Goal: Task Accomplishment & Management: Manage account settings

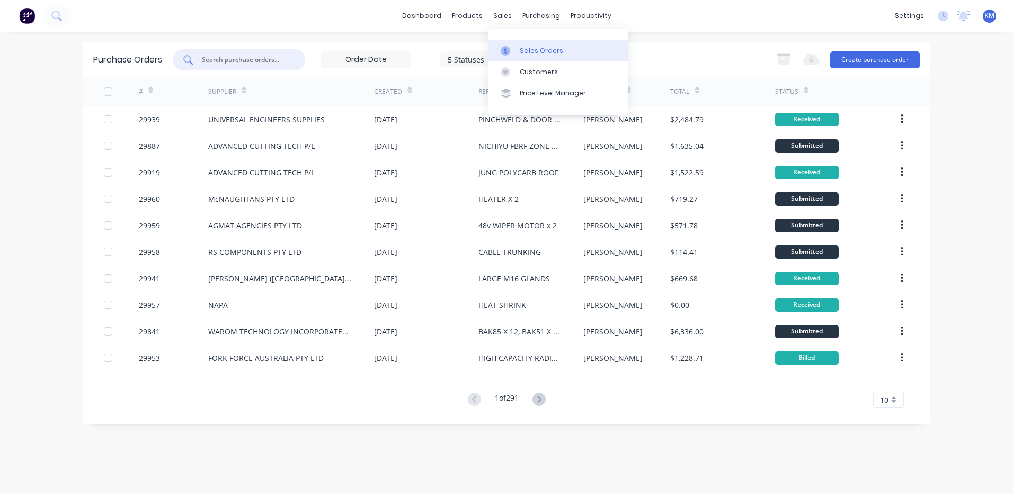
click at [507, 49] on icon at bounding box center [505, 51] width 3 height 6
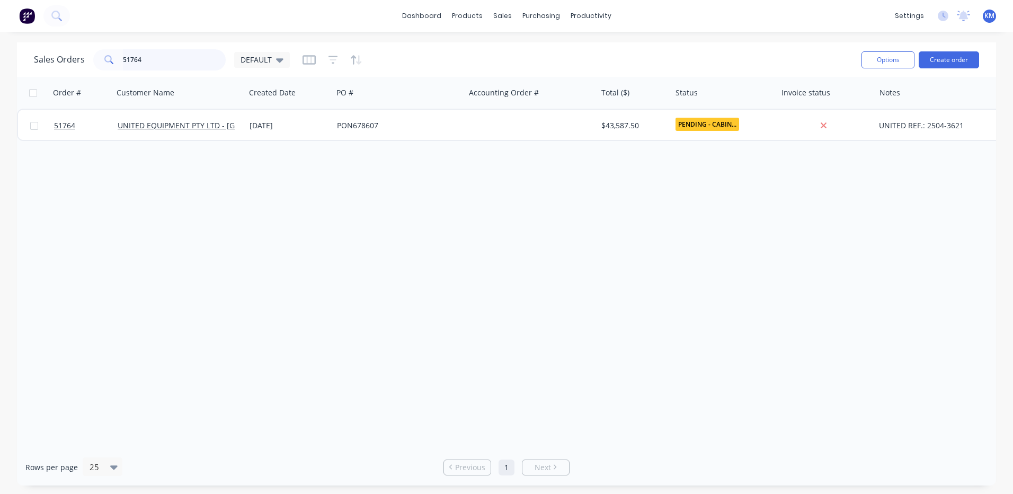
click at [184, 62] on input "51764" at bounding box center [174, 59] width 103 height 21
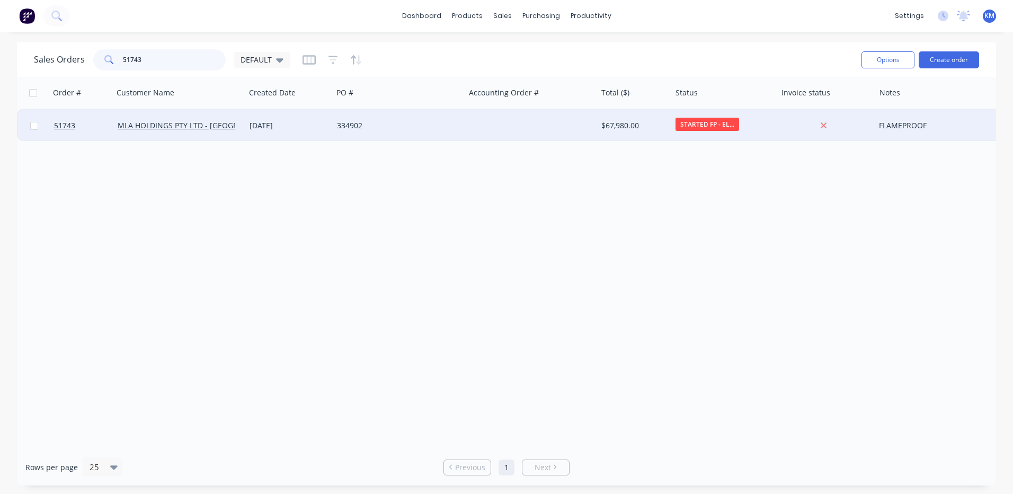
type input "51743"
click at [348, 138] on div "334902" at bounding box center [399, 126] width 132 height 32
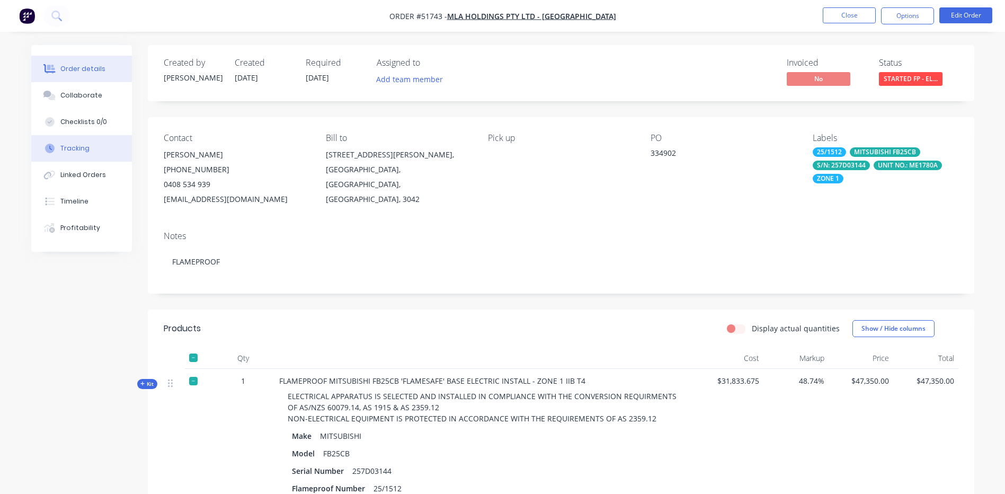
click at [90, 155] on button "Tracking" at bounding box center [81, 148] width 101 height 26
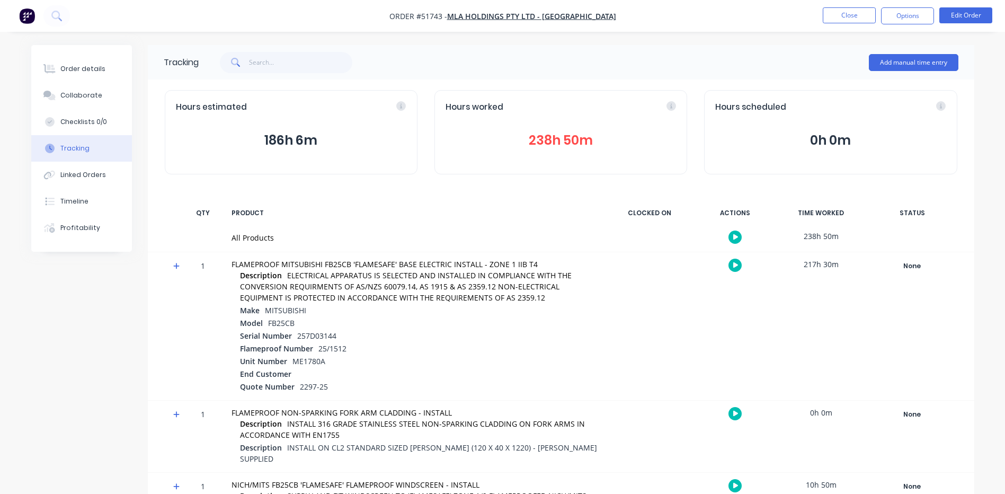
click at [176, 265] on icon at bounding box center [176, 266] width 6 height 6
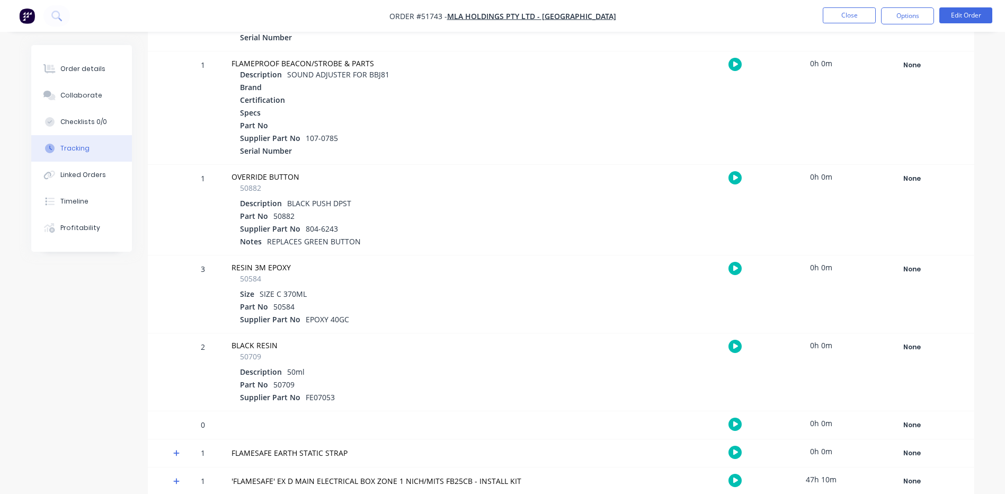
scroll to position [2703, 0]
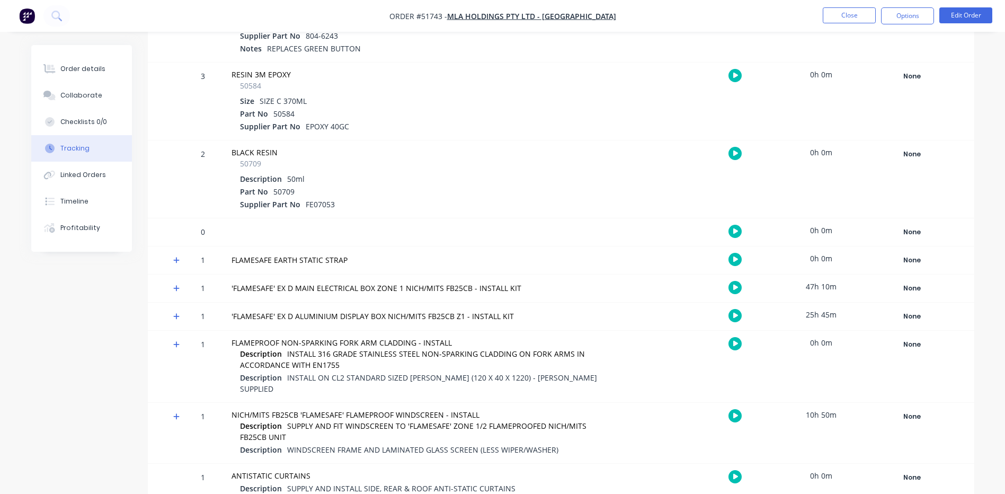
click at [167, 319] on div at bounding box center [173, 317] width 16 height 28
click at [173, 316] on icon at bounding box center [176, 316] width 7 height 7
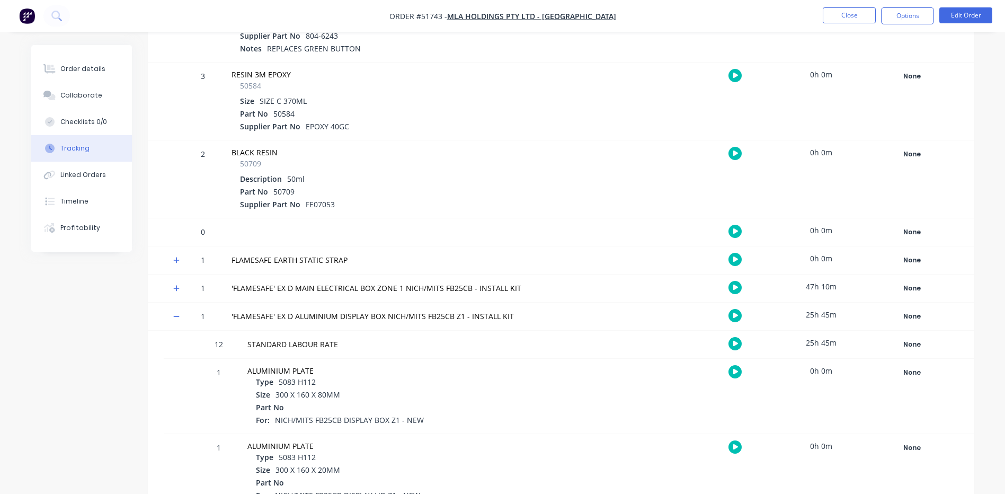
click at [175, 313] on icon at bounding box center [176, 316] width 7 height 7
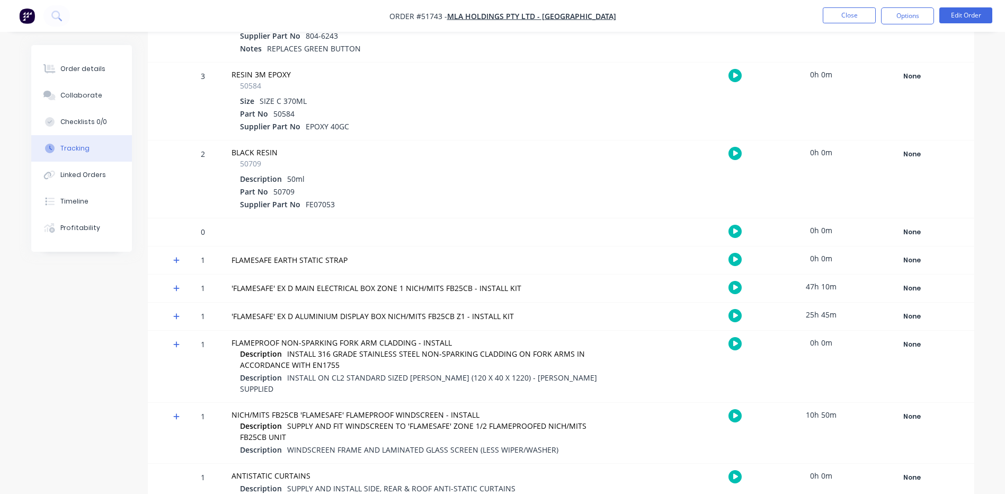
click at [174, 291] on icon at bounding box center [176, 288] width 7 height 7
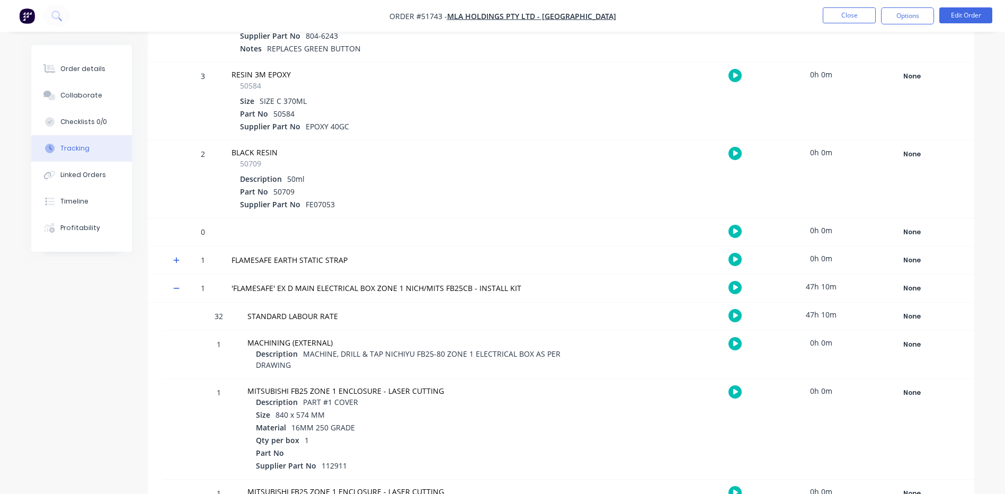
click at [175, 288] on icon at bounding box center [176, 288] width 6 height 1
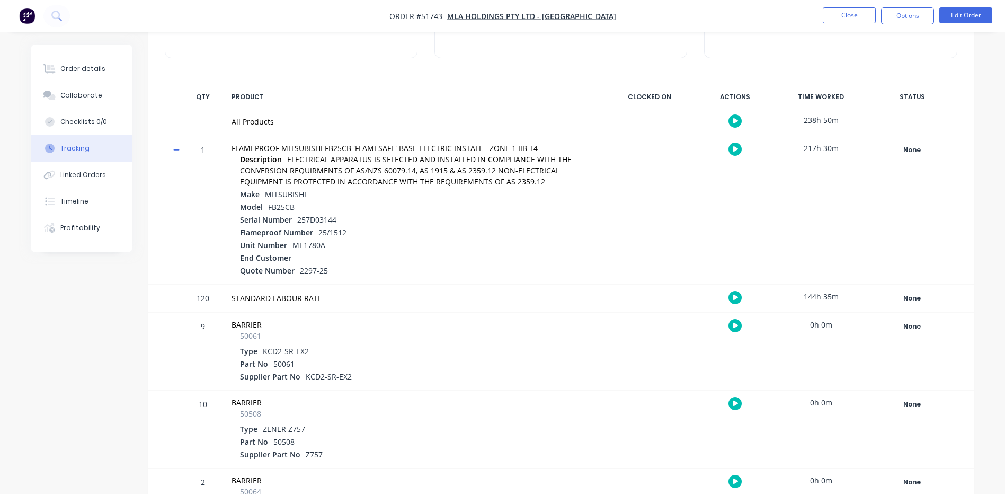
scroll to position [106, 0]
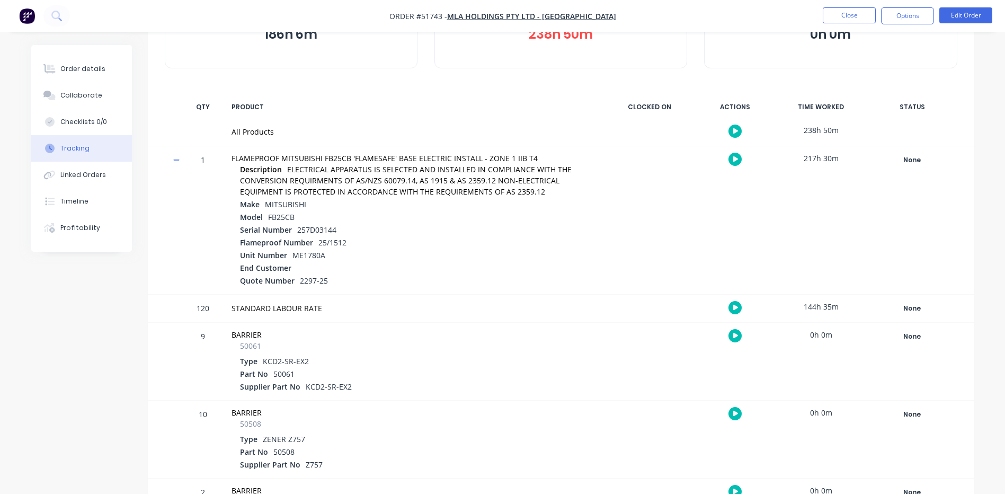
click at [820, 306] on div "144h 35m" at bounding box center [821, 307] width 79 height 24
click at [817, 305] on div "144h 35m" at bounding box center [821, 307] width 79 height 24
click at [813, 304] on div "144h 35m" at bounding box center [821, 307] width 79 height 24
click at [87, 222] on button "Profitability" at bounding box center [81, 228] width 101 height 26
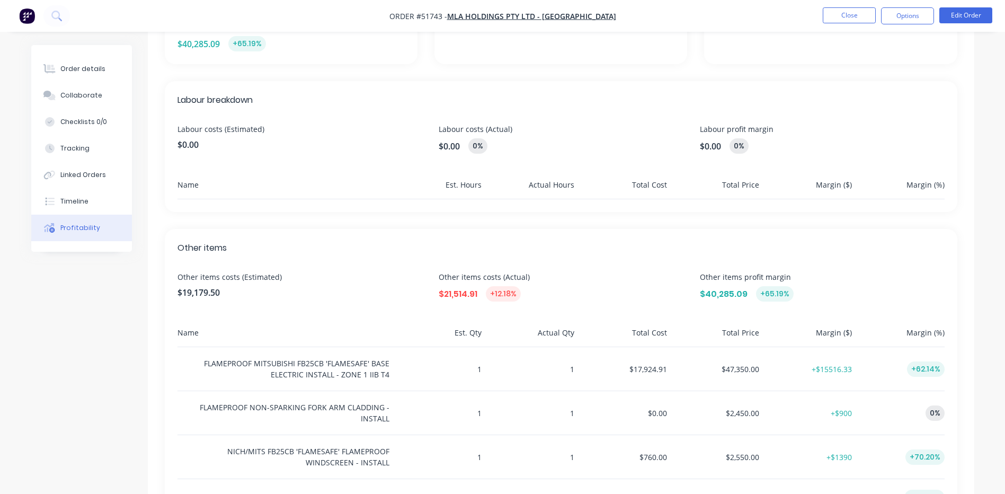
scroll to position [265, 0]
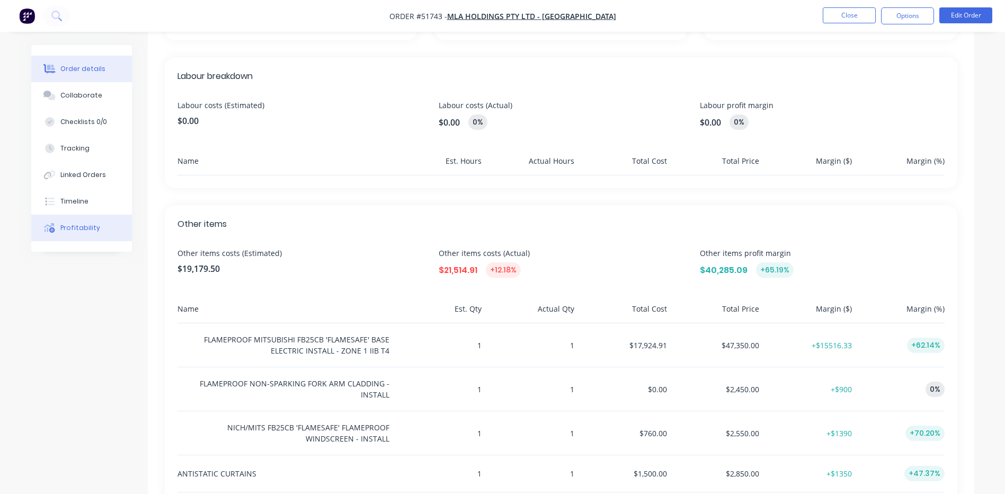
click at [80, 67] on div "Order details" at bounding box center [82, 69] width 45 height 10
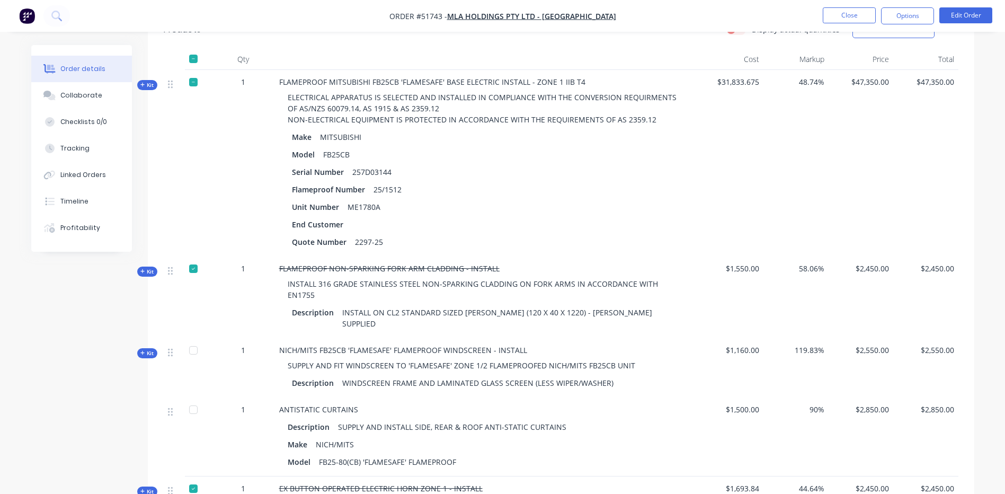
scroll to position [318, 0]
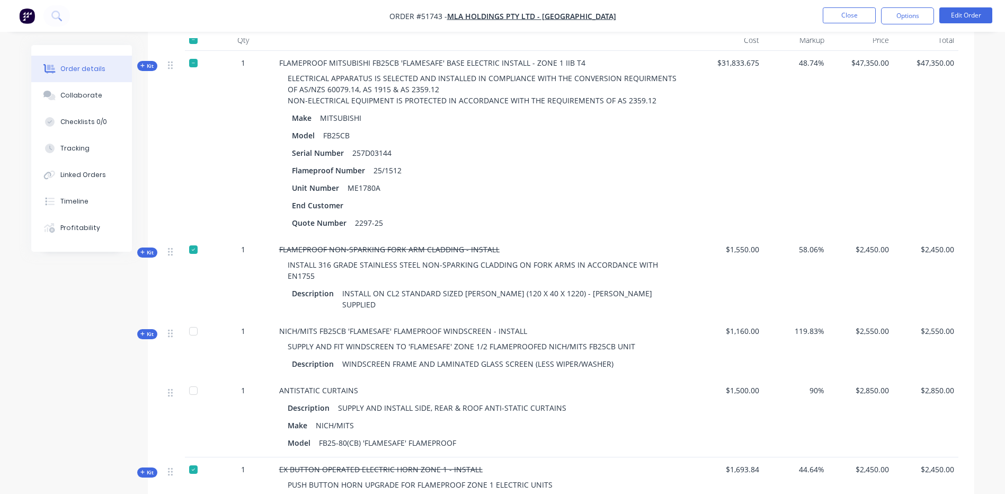
click at [154, 66] on span "Kit" at bounding box center [147, 66] width 14 height 8
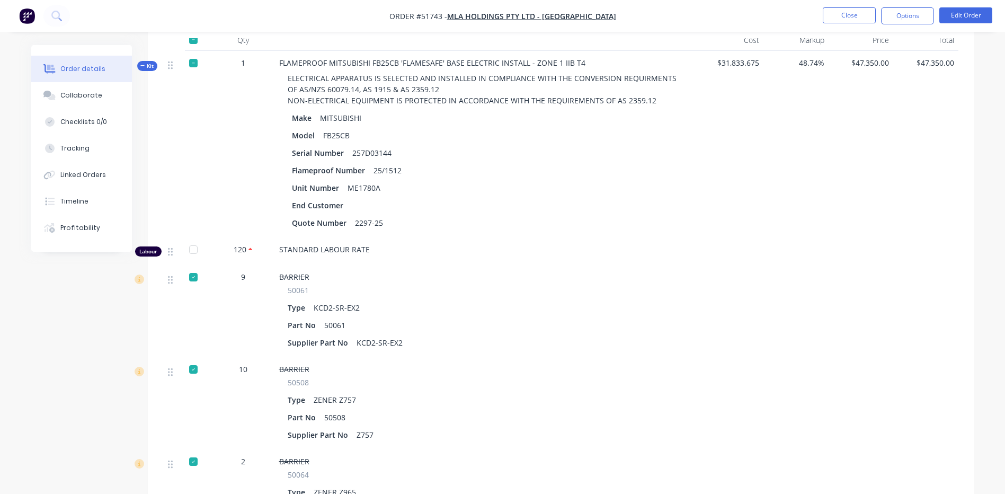
scroll to position [212, 0]
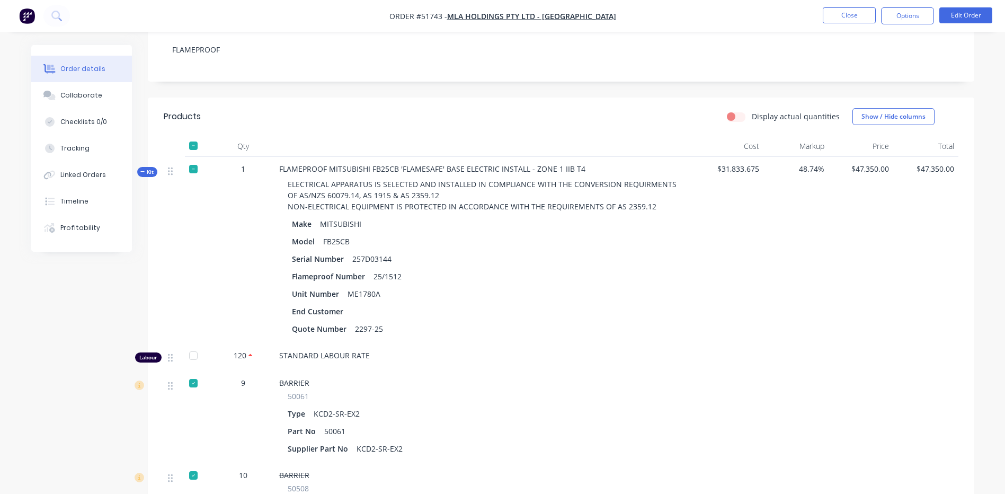
click at [752, 116] on label "Display actual quantities" at bounding box center [796, 116] width 88 height 11
click at [736, 116] on input "Display actual quantities" at bounding box center [731, 116] width 8 height 10
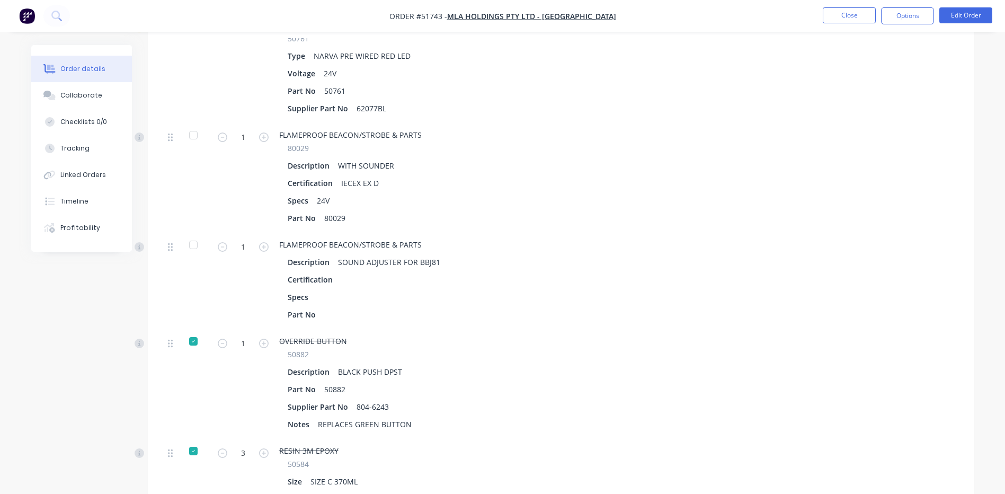
scroll to position [2809, 0]
click at [191, 245] on div at bounding box center [193, 245] width 21 height 21
click at [194, 141] on div at bounding box center [193, 135] width 21 height 21
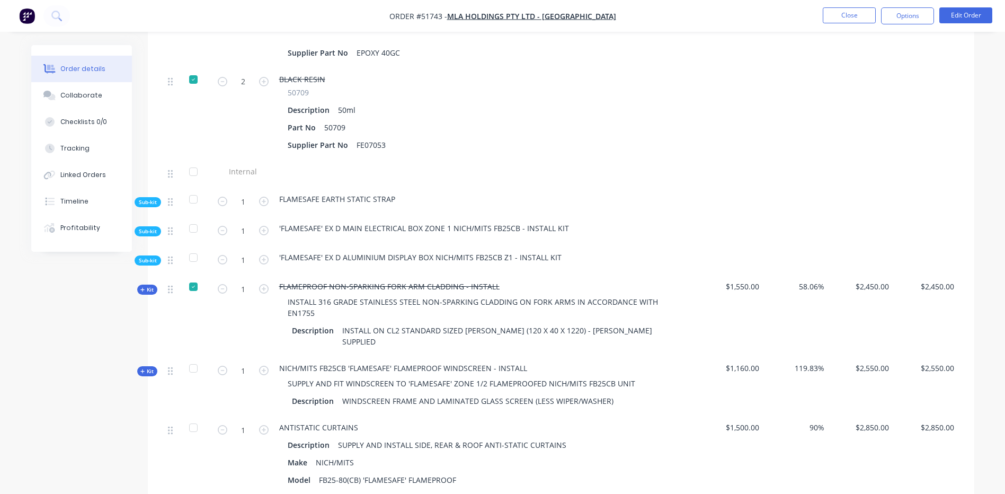
scroll to position [3286, 0]
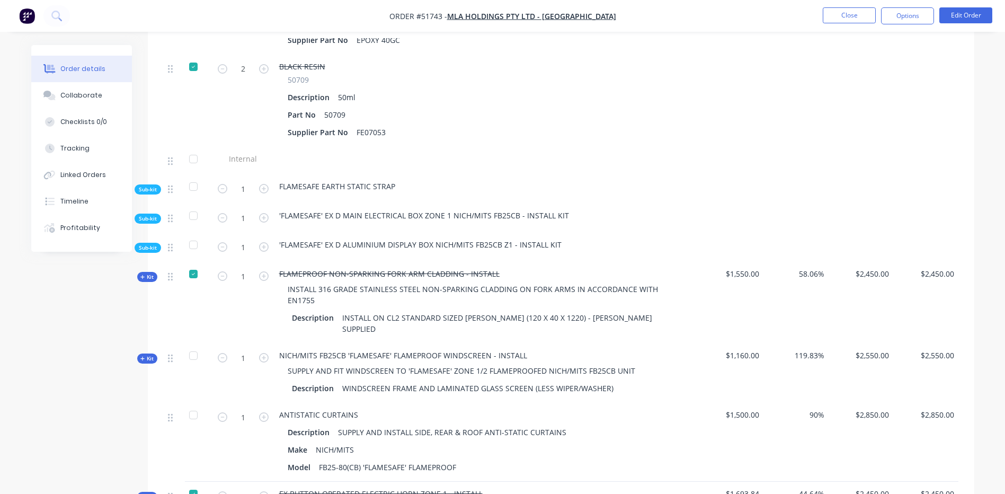
click at [155, 221] on span "Sub-kit" at bounding box center [148, 219] width 18 height 8
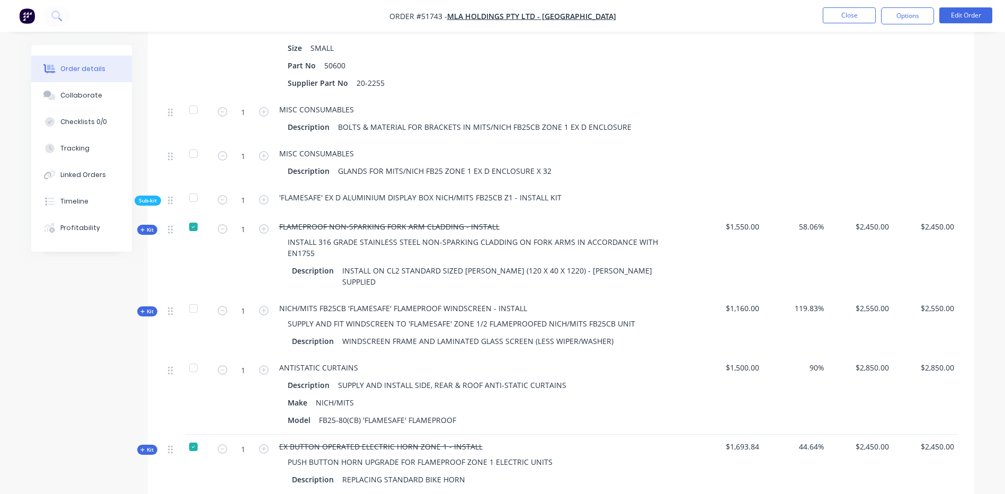
scroll to position [4240, 0]
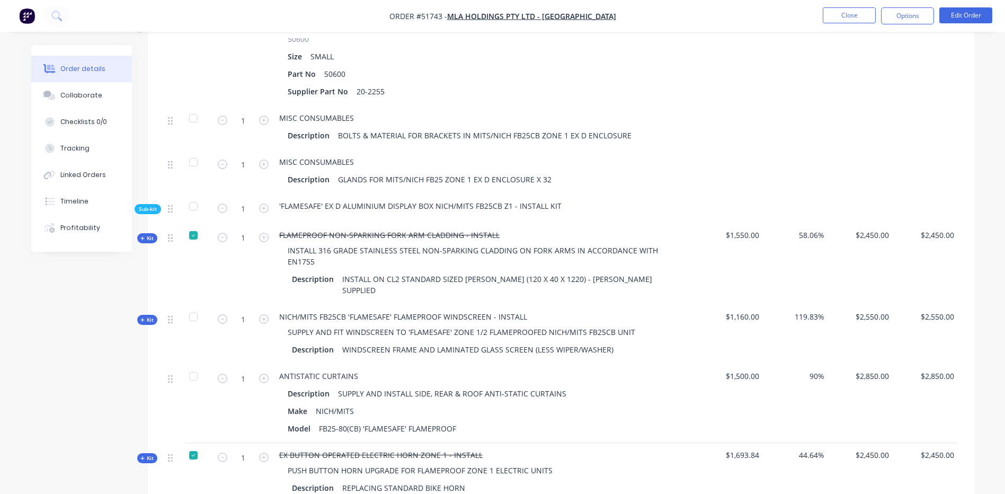
click at [155, 207] on span "Sub-kit" at bounding box center [148, 209] width 18 height 8
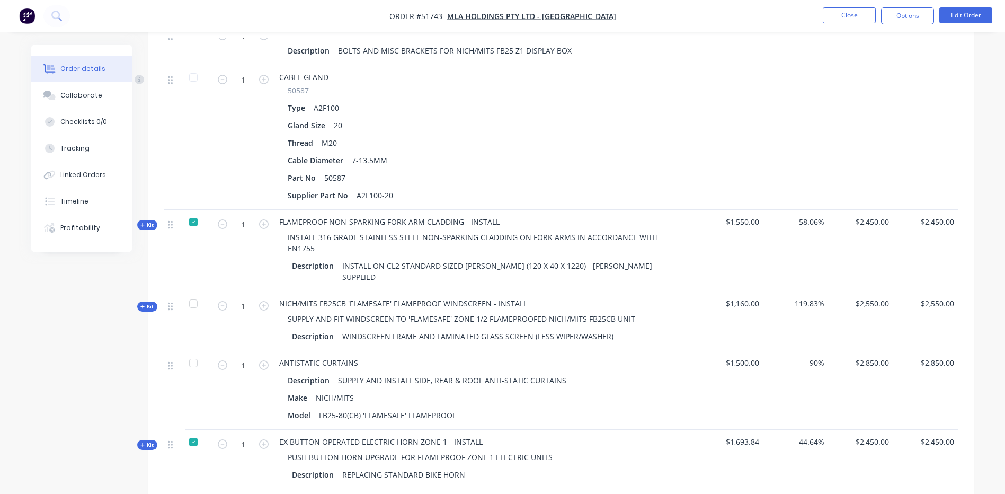
scroll to position [4897, 0]
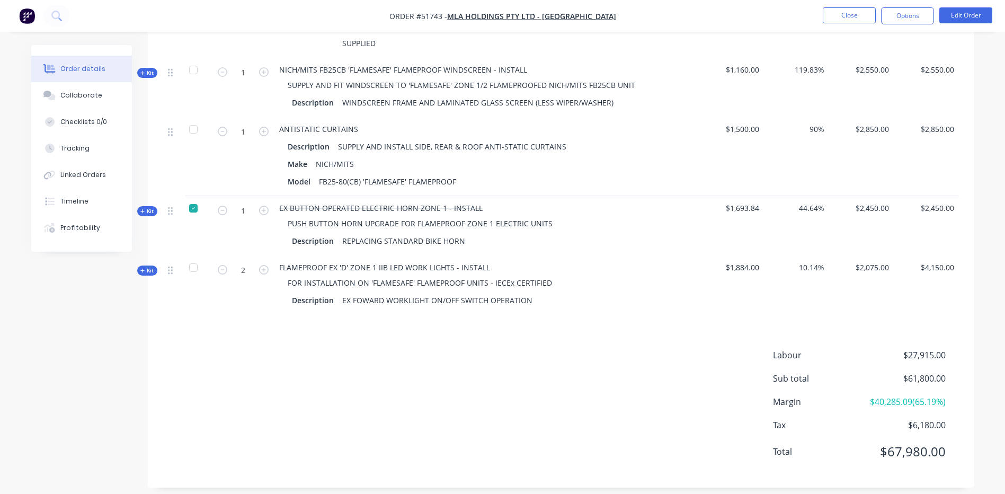
click at [148, 207] on span "Kit" at bounding box center [147, 211] width 14 height 8
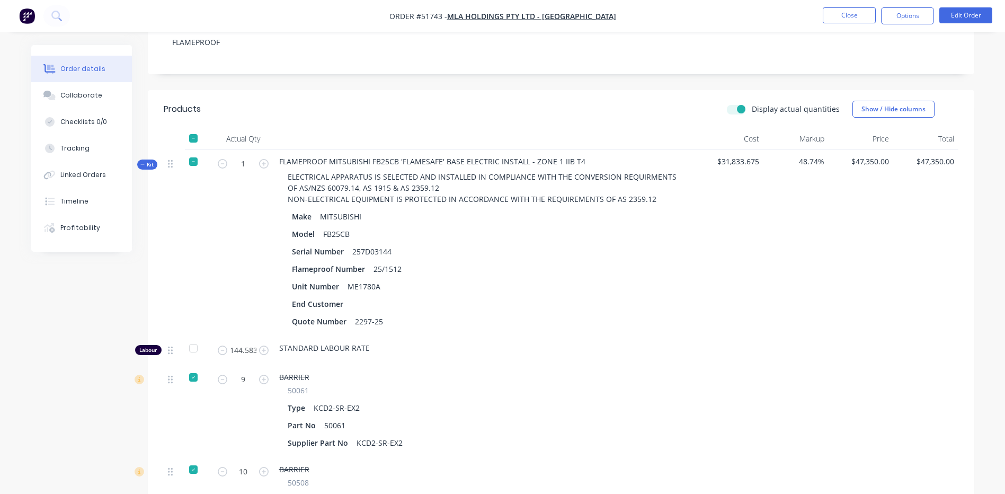
scroll to position [234, 0]
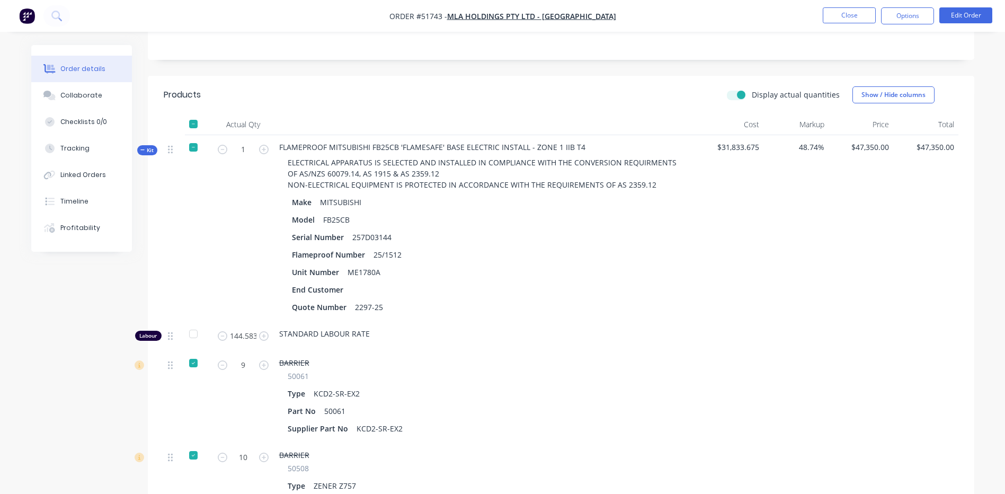
click at [143, 149] on icon at bounding box center [142, 149] width 5 height 5
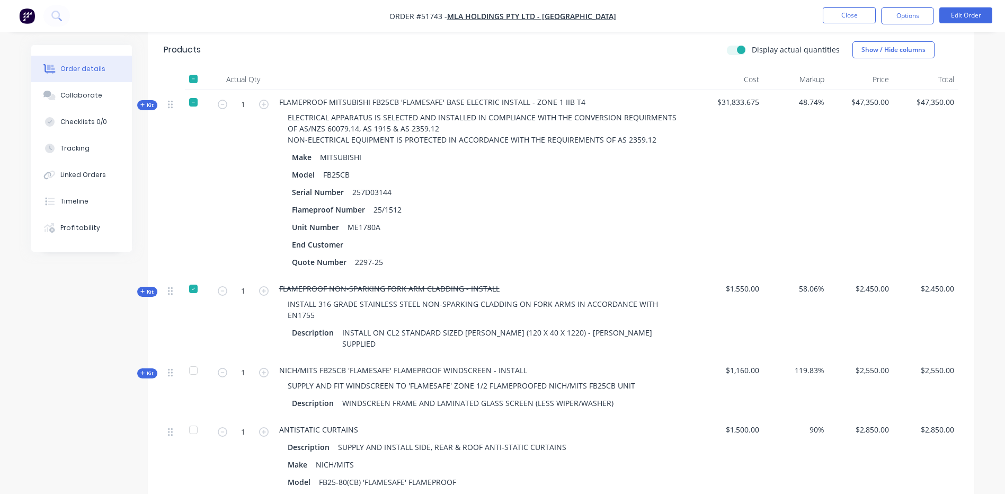
scroll to position [340, 0]
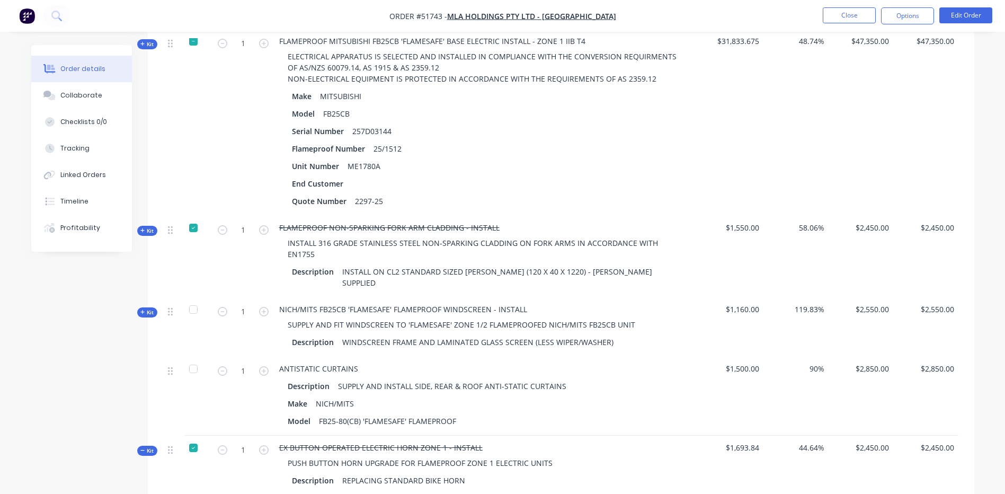
click at [146, 308] on span "Kit" at bounding box center [147, 312] width 14 height 8
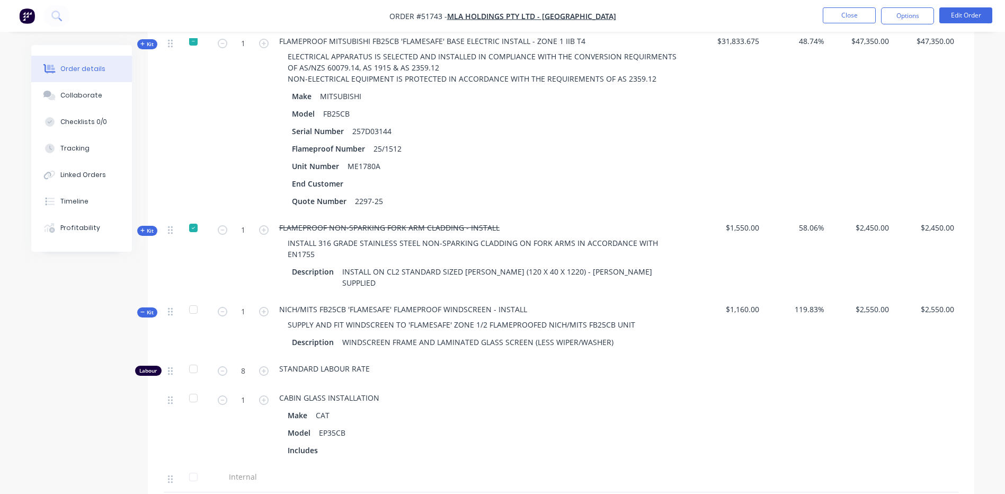
click at [146, 308] on span "Kit" at bounding box center [147, 312] width 14 height 8
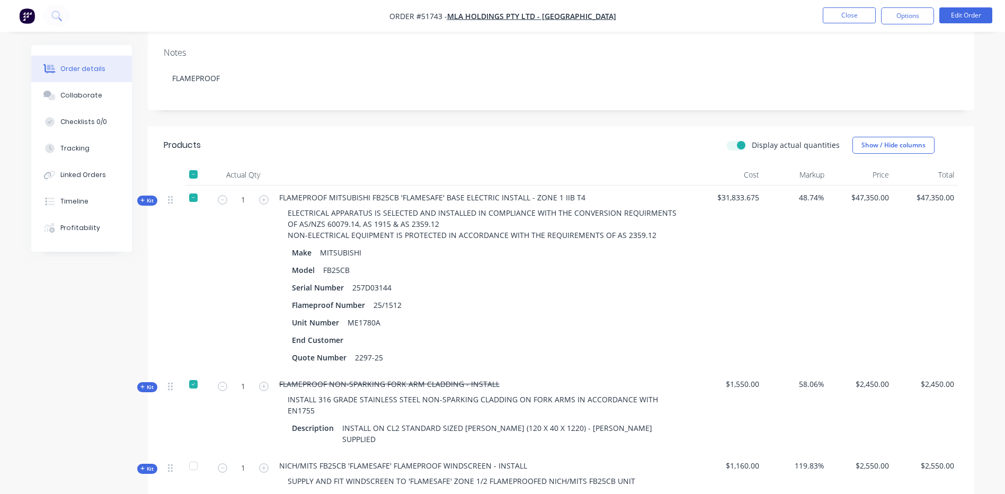
scroll to position [181, 0]
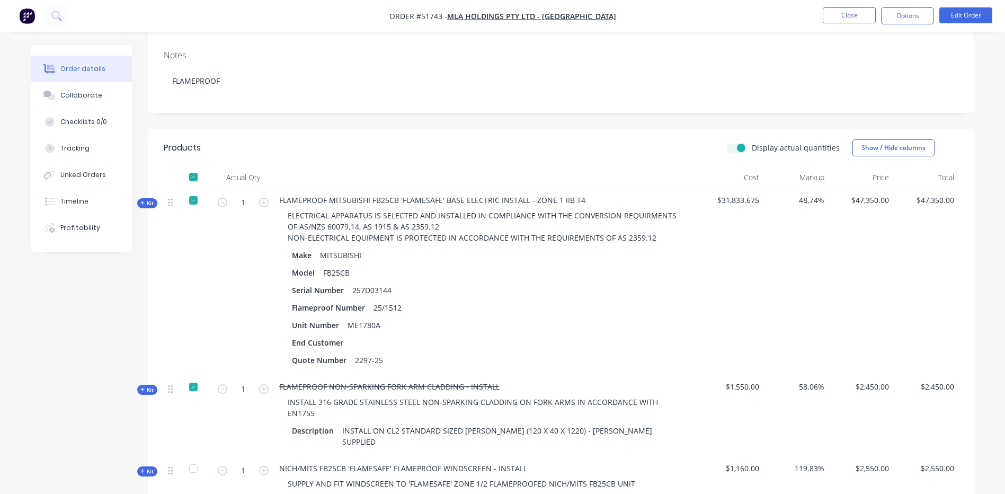
click at [144, 202] on icon at bounding box center [142, 202] width 5 height 5
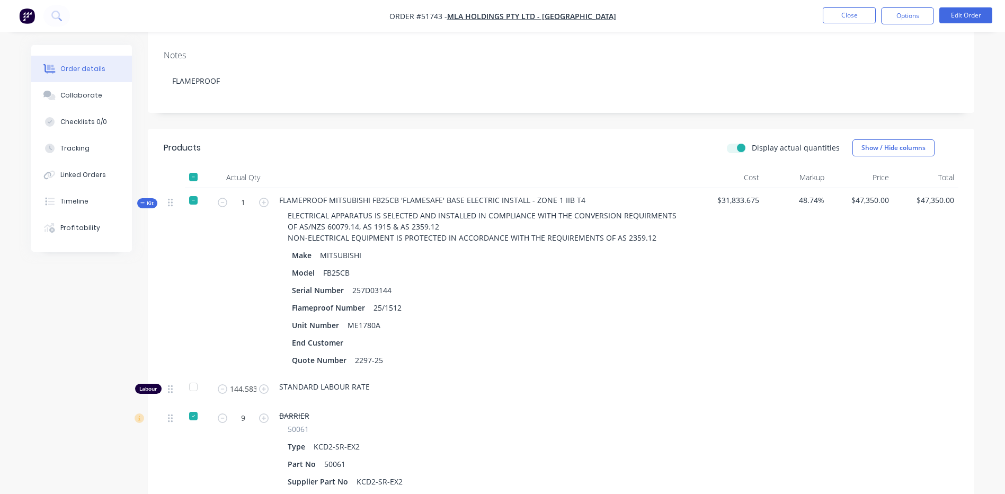
click at [744, 143] on div "Display actual quantities" at bounding box center [783, 147] width 113 height 11
click at [752, 146] on label "Display actual quantities" at bounding box center [796, 147] width 88 height 11
click at [736, 146] on input "Display actual quantities" at bounding box center [731, 147] width 8 height 10
click at [752, 148] on label "Display actual quantities" at bounding box center [796, 147] width 88 height 11
click at [736, 148] on input "Display actual quantities" at bounding box center [731, 147] width 8 height 10
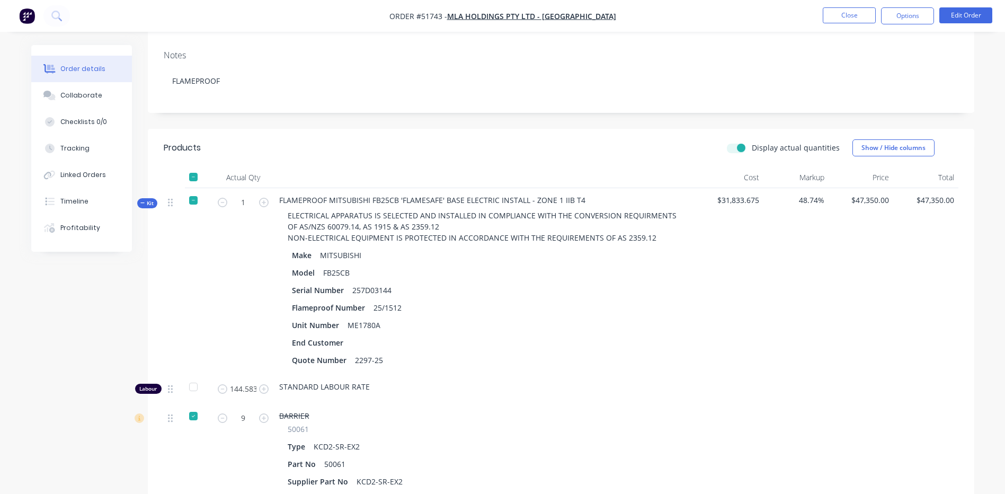
click at [752, 148] on label "Display actual quantities" at bounding box center [796, 147] width 88 height 11
click at [736, 148] on input "Display actual quantities" at bounding box center [731, 147] width 8 height 10
click at [752, 148] on label "Display actual quantities" at bounding box center [796, 147] width 88 height 11
click at [736, 148] on input "Display actual quantities" at bounding box center [731, 147] width 8 height 10
click at [752, 148] on label "Display actual quantities" at bounding box center [796, 147] width 88 height 11
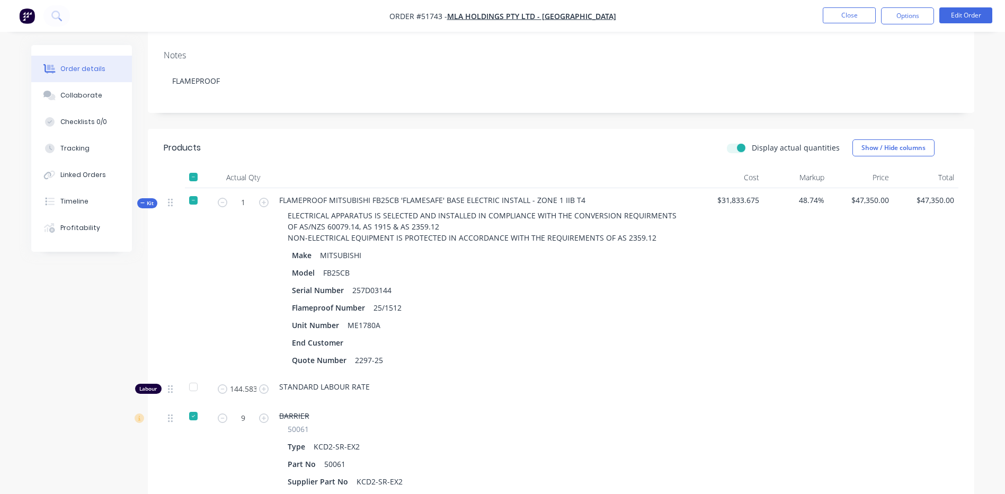
click at [736, 148] on input "Display actual quantities" at bounding box center [731, 147] width 8 height 10
checkbox input "false"
click at [562, 135] on header "Products Display actual quantities Show / Hide columns" at bounding box center [561, 148] width 827 height 38
click at [144, 201] on icon at bounding box center [142, 202] width 5 height 5
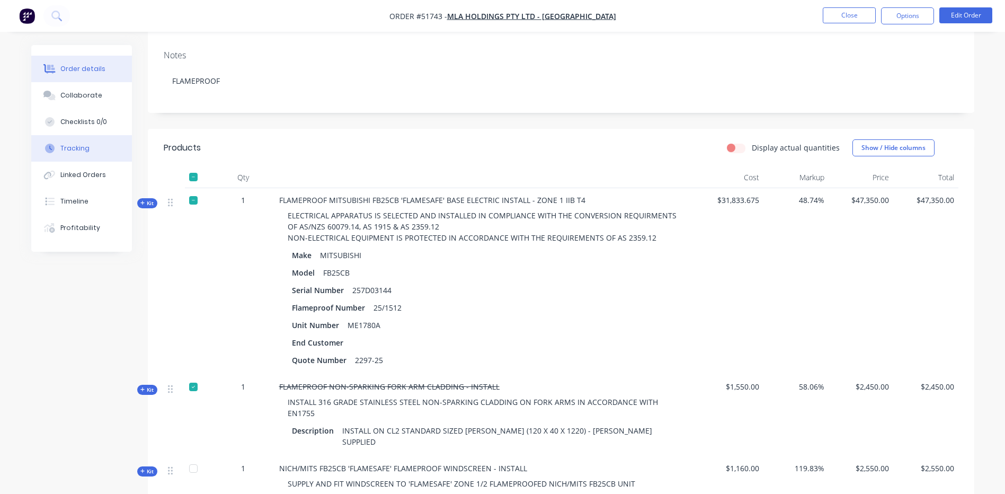
click at [91, 153] on button "Tracking" at bounding box center [81, 148] width 101 height 26
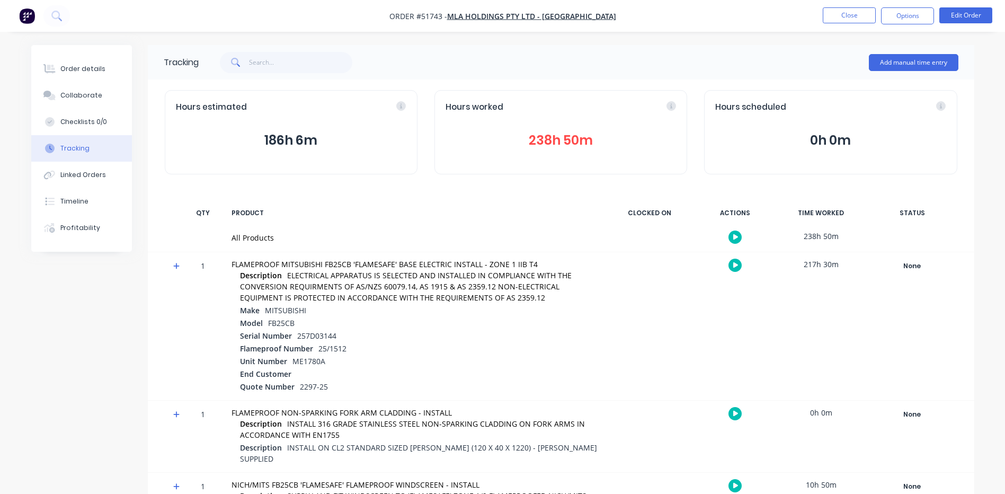
click at [552, 145] on button "238h 50m" at bounding box center [561, 140] width 231 height 20
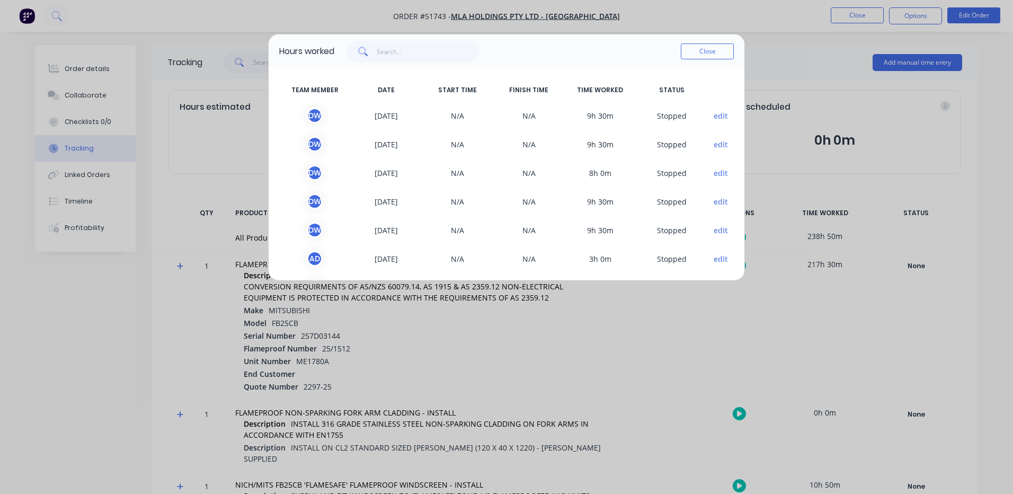
click at [706, 46] on button "Close" at bounding box center [707, 51] width 53 height 16
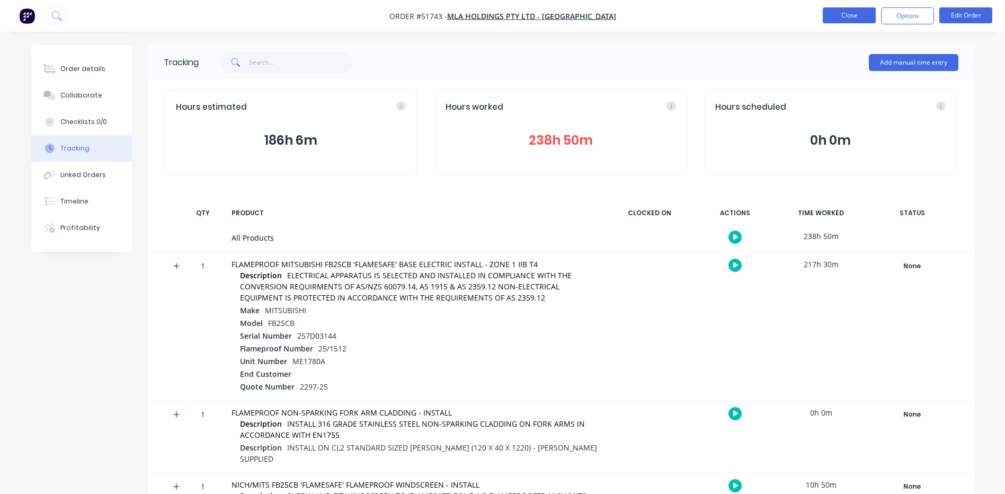
click at [836, 16] on button "Close" at bounding box center [849, 15] width 53 height 16
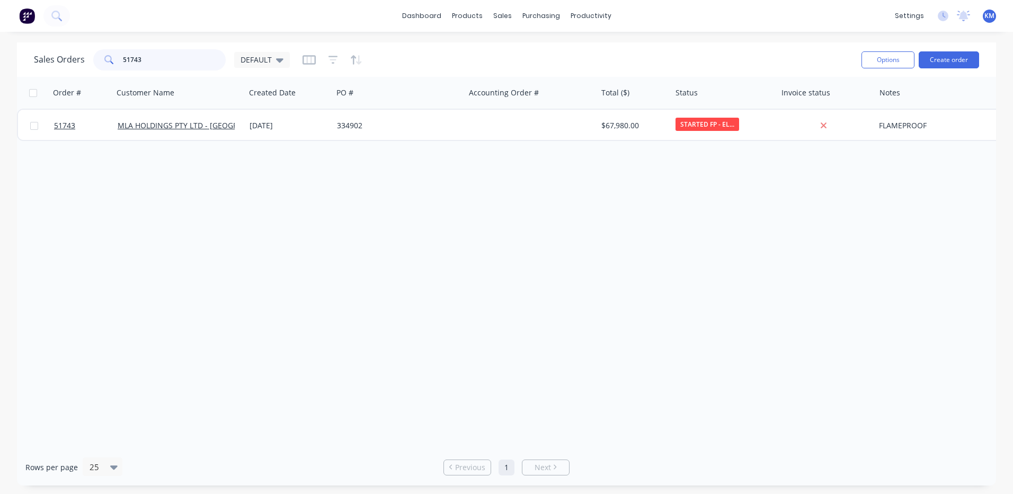
click at [189, 64] on input "51743" at bounding box center [174, 59] width 103 height 21
click at [544, 76] on div at bounding box center [536, 72] width 16 height 10
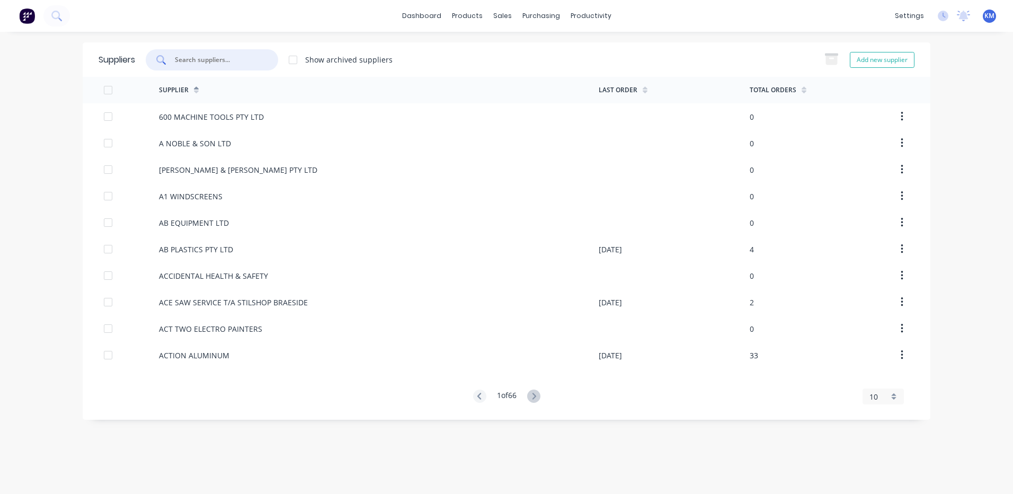
click at [191, 60] on input "text" at bounding box center [218, 60] width 88 height 11
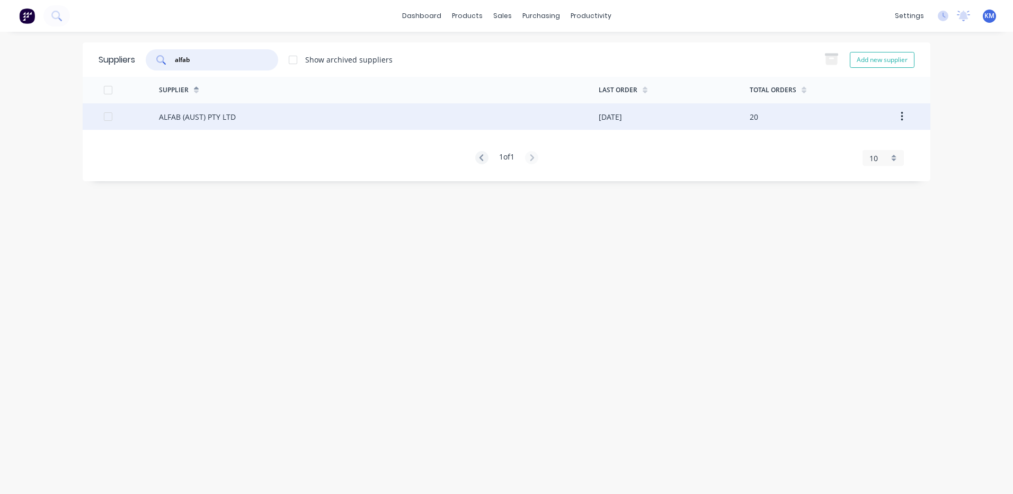
type input "alfab"
click at [303, 117] on div "ALFAB (AUST) PTY LTD" at bounding box center [379, 116] width 440 height 26
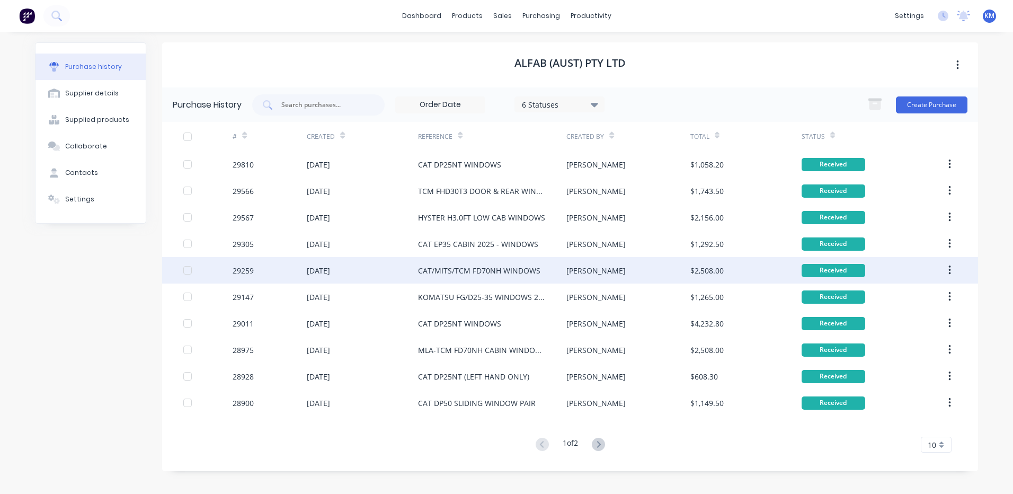
click at [492, 277] on div "CAT/MITS/TCM FD70NH WINDOWS" at bounding box center [492, 270] width 148 height 26
type textarea "x"
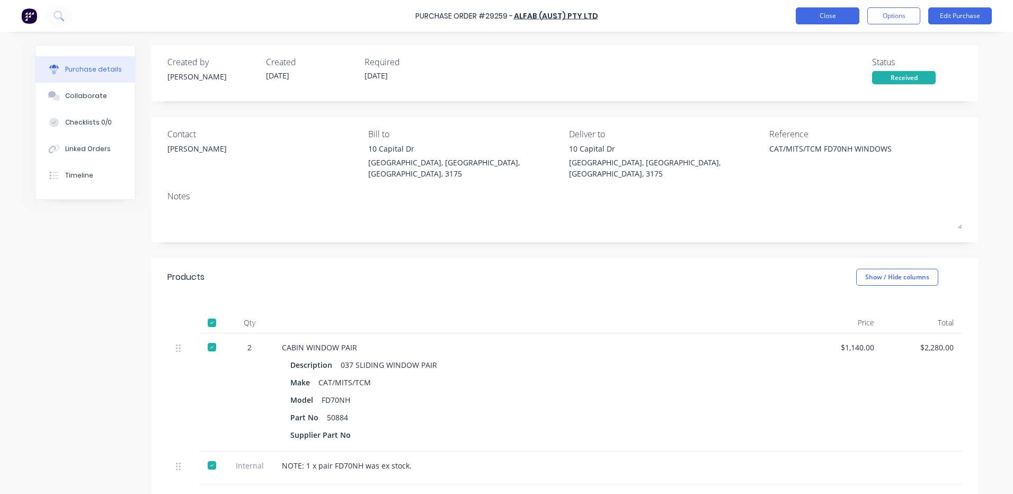
click at [843, 20] on button "Close" at bounding box center [828, 15] width 64 height 17
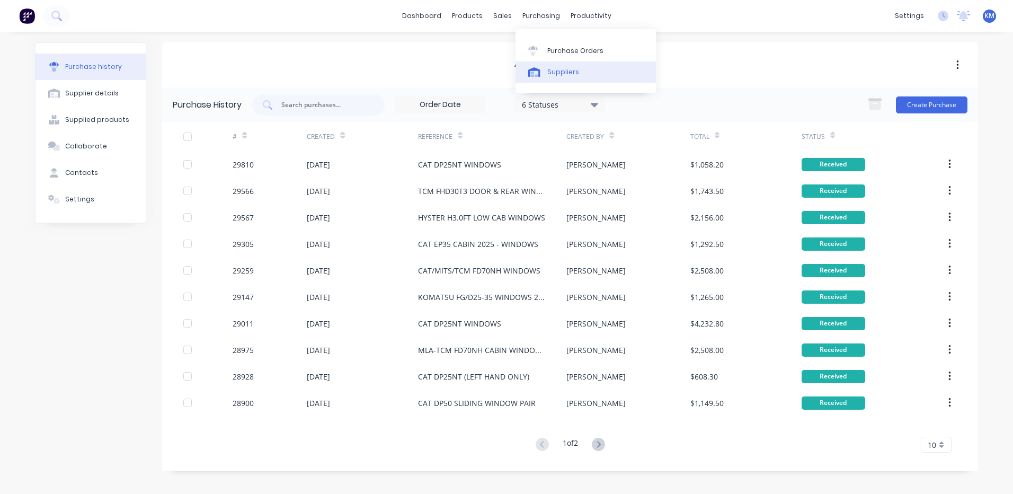
click at [544, 64] on link "Suppliers" at bounding box center [586, 71] width 140 height 21
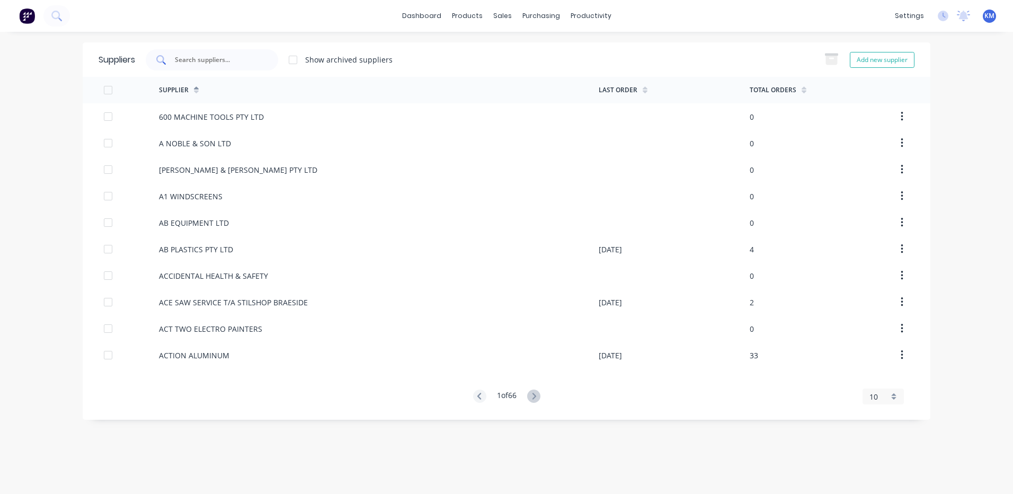
click at [222, 68] on div at bounding box center [212, 59] width 132 height 21
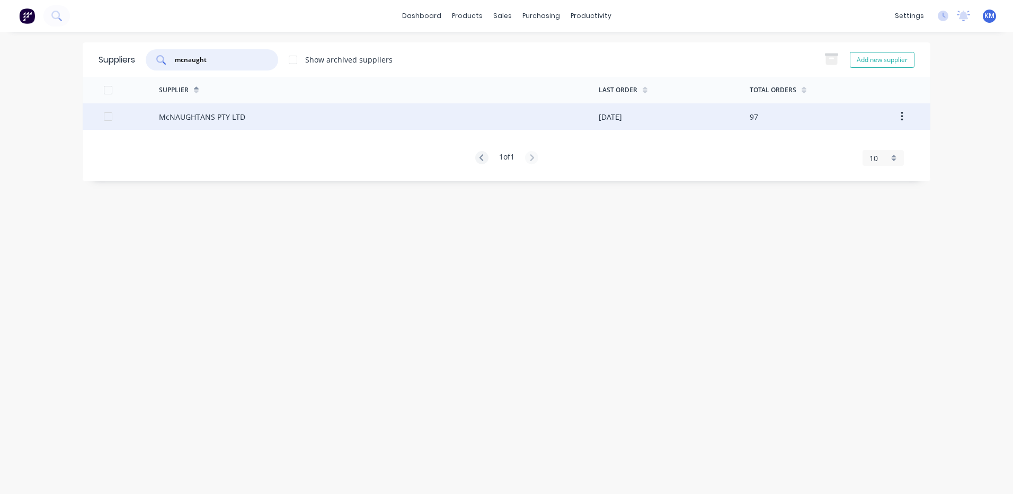
type input "mcnaught"
click at [286, 114] on div "McNAUGHTANS PTY LTD" at bounding box center [379, 116] width 440 height 26
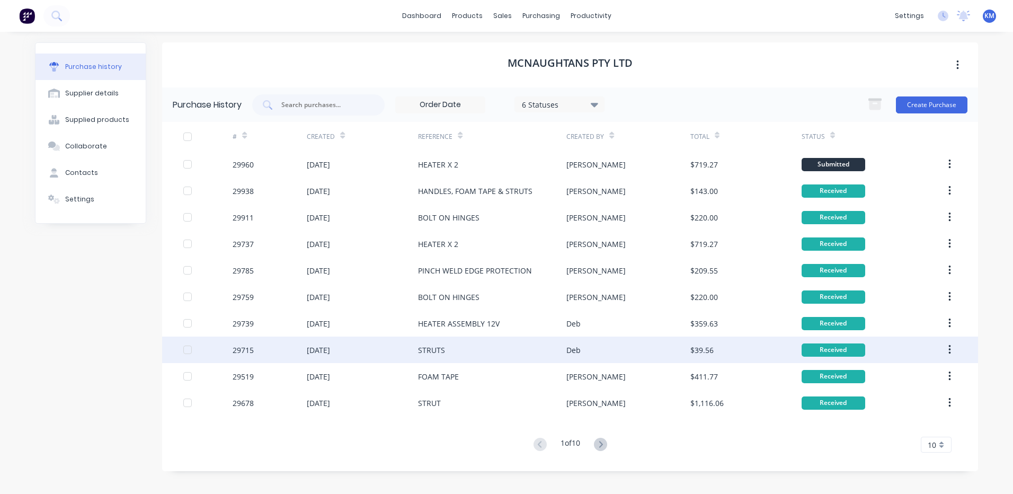
click at [619, 349] on div "Deb" at bounding box center [628, 350] width 123 height 26
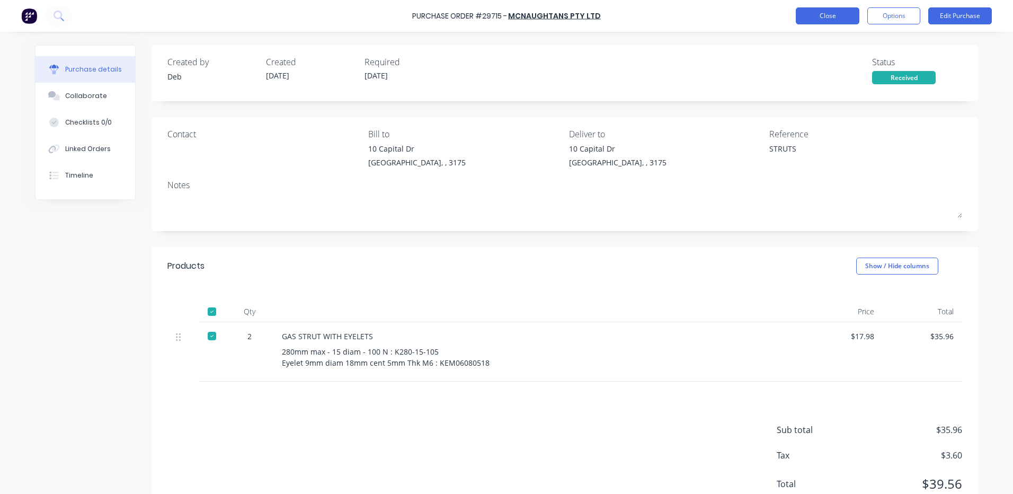
click at [838, 20] on button "Close" at bounding box center [828, 15] width 64 height 17
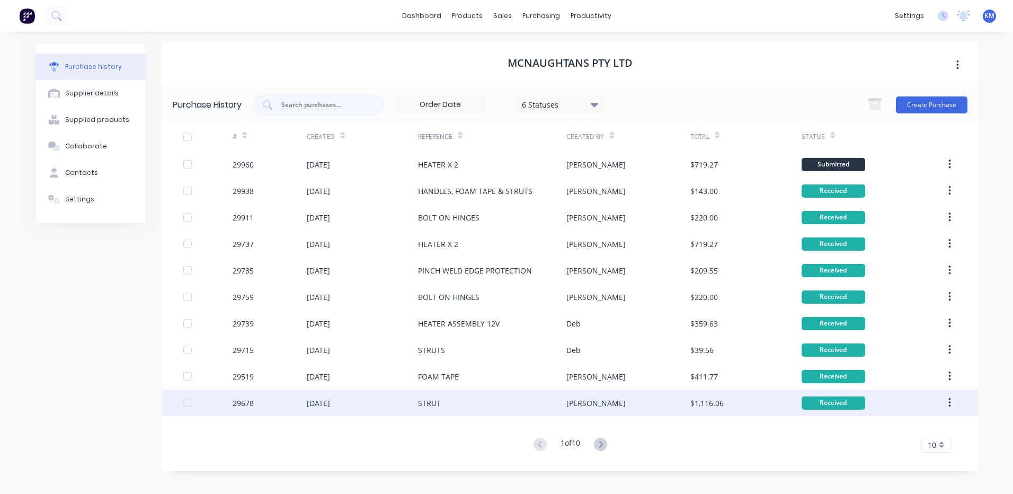
click at [597, 404] on div "[PERSON_NAME]" at bounding box center [628, 403] width 123 height 26
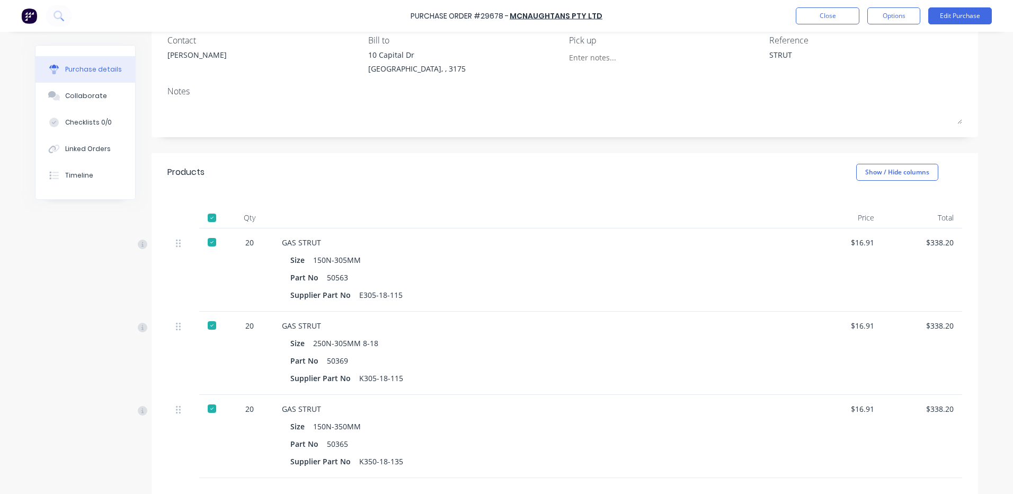
scroll to position [229, 0]
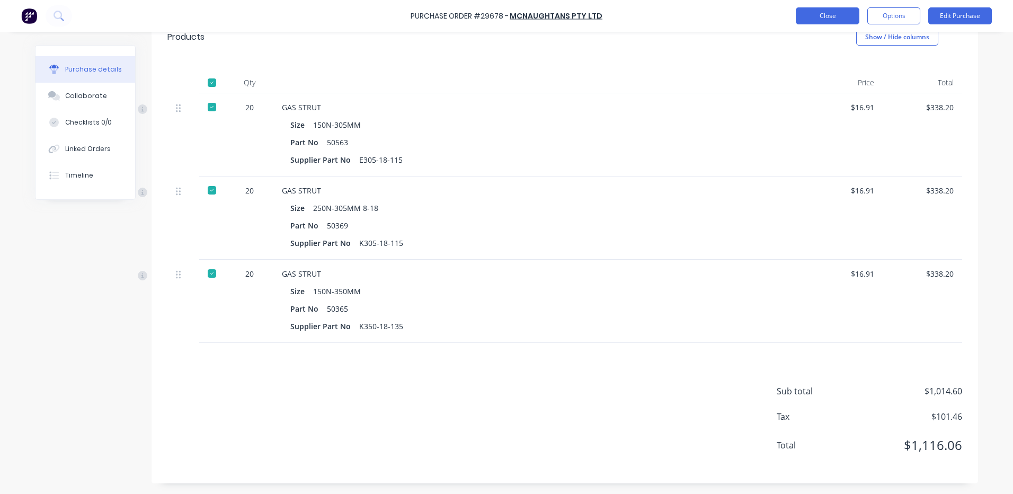
click at [834, 17] on button "Close" at bounding box center [828, 15] width 64 height 17
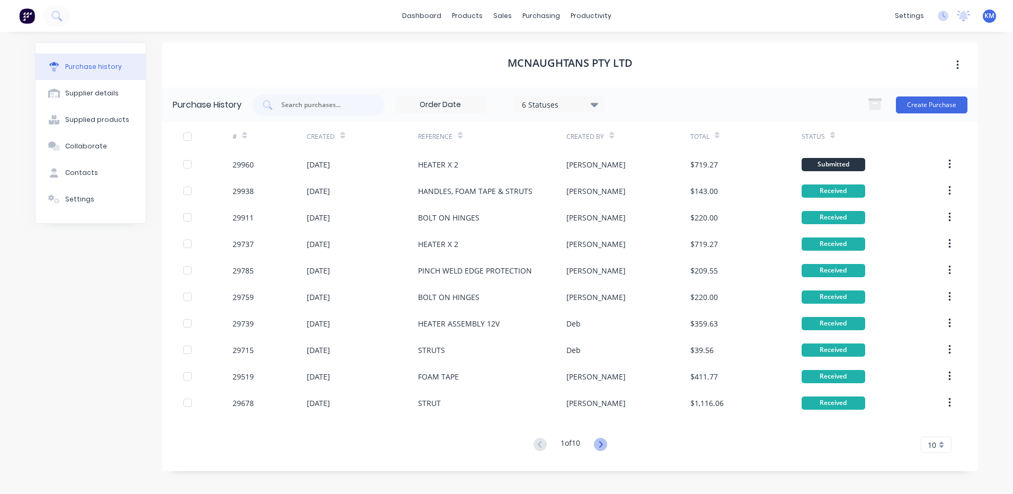
click at [598, 444] on icon at bounding box center [600, 444] width 13 height 13
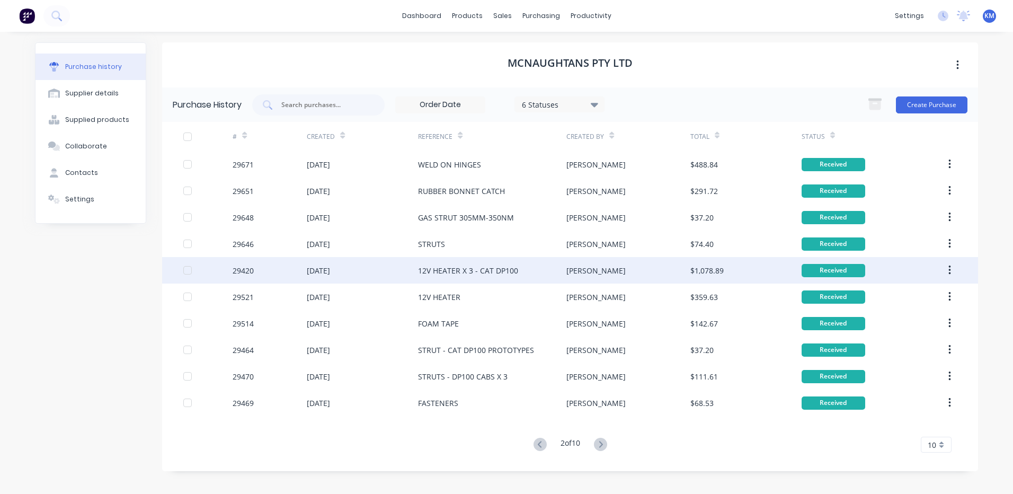
click at [602, 276] on div "[PERSON_NAME]" at bounding box center [628, 270] width 123 height 26
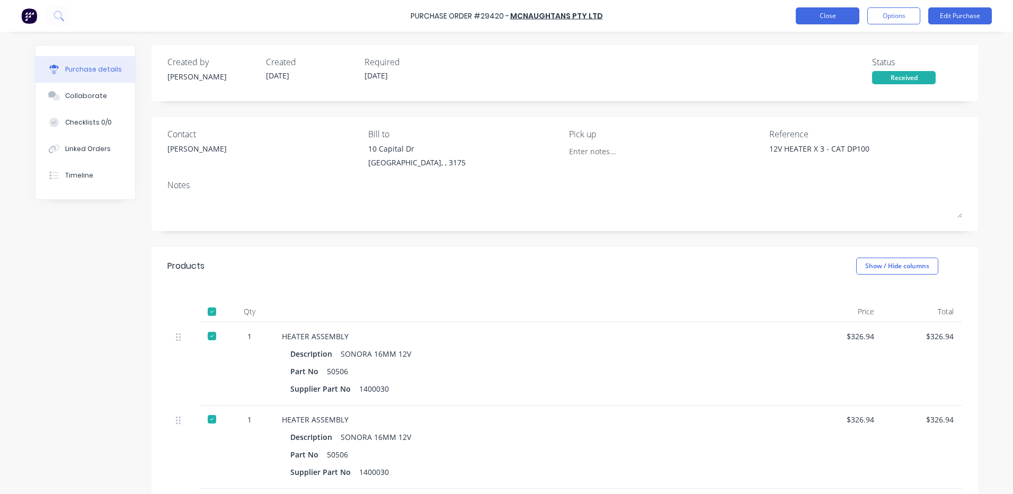
click at [828, 13] on button "Close" at bounding box center [828, 15] width 64 height 17
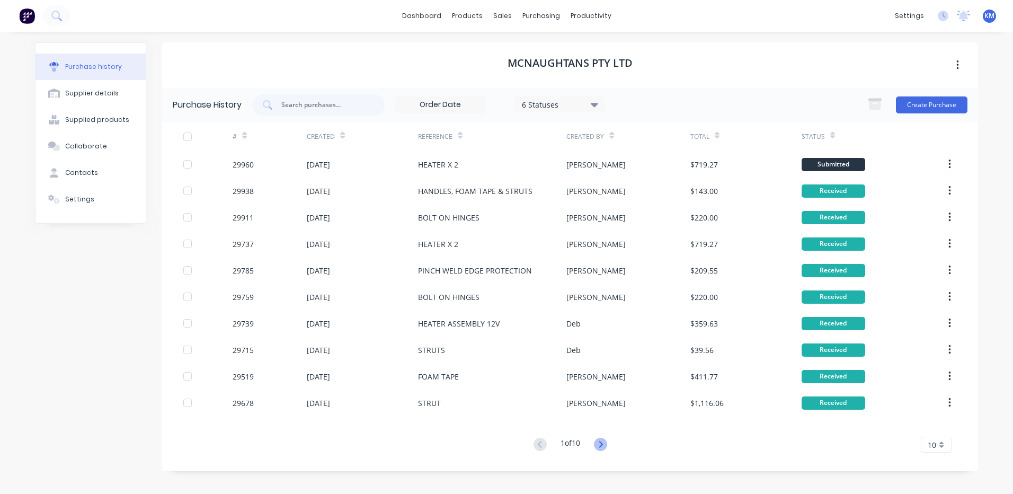
click at [606, 441] on icon at bounding box center [600, 444] width 13 height 13
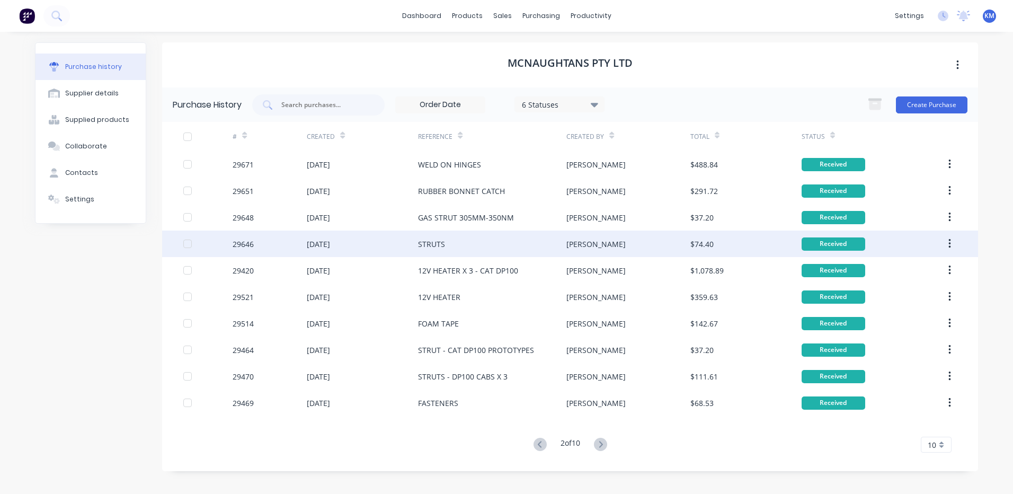
click at [596, 246] on div "[PERSON_NAME]" at bounding box center [628, 244] width 123 height 26
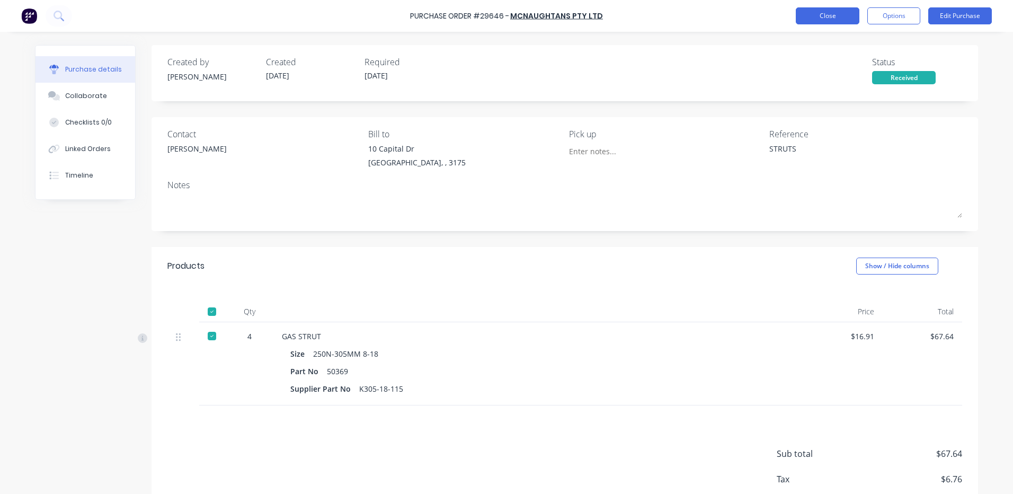
click at [820, 16] on button "Close" at bounding box center [828, 15] width 64 height 17
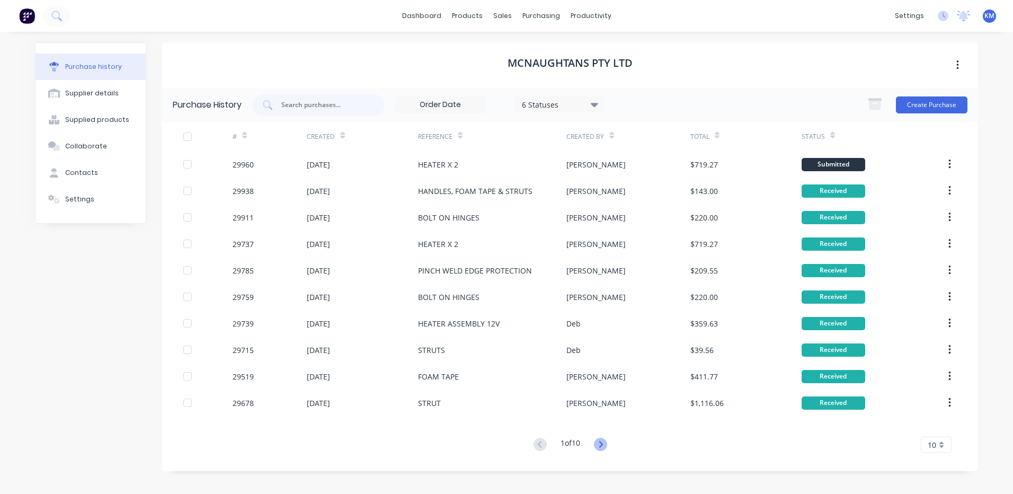
click at [601, 441] on icon at bounding box center [601, 444] width 4 height 6
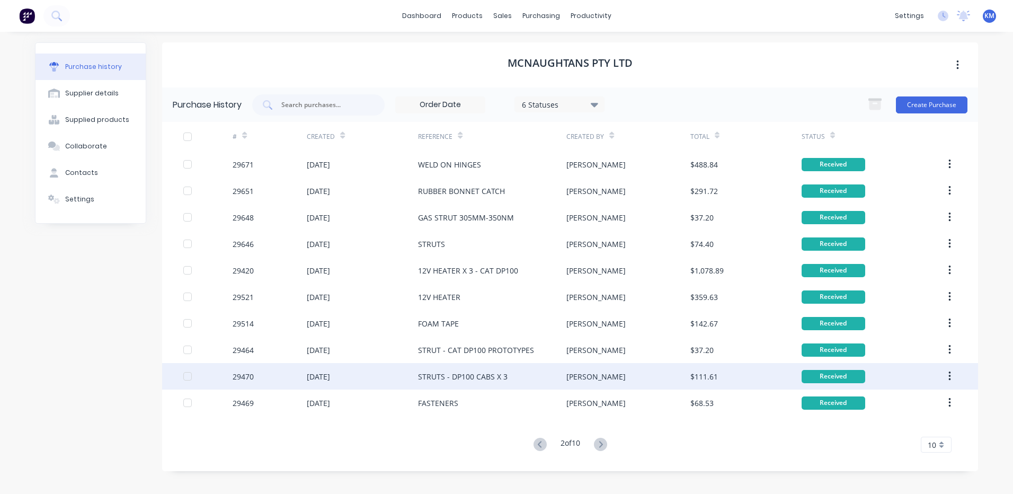
click at [589, 378] on div "[PERSON_NAME]" at bounding box center [628, 376] width 123 height 26
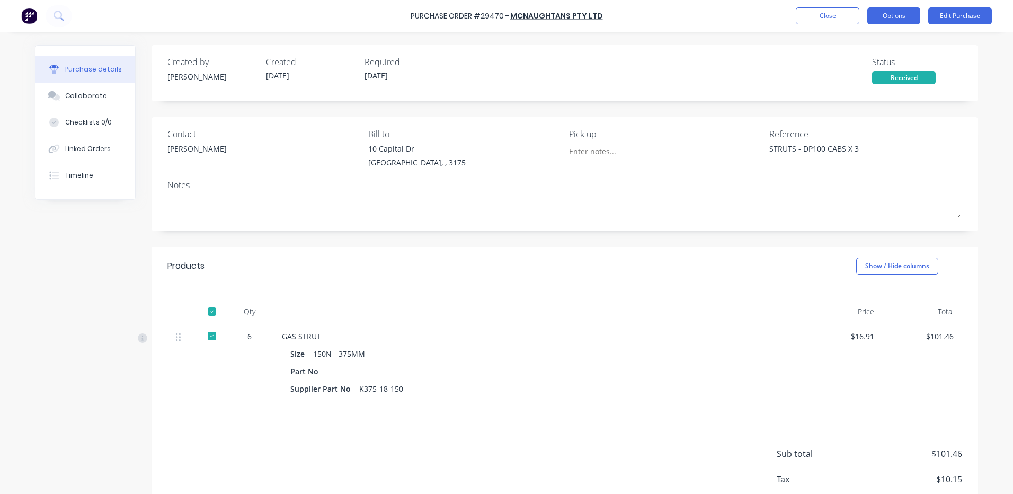
click at [886, 14] on button "Options" at bounding box center [894, 15] width 53 height 17
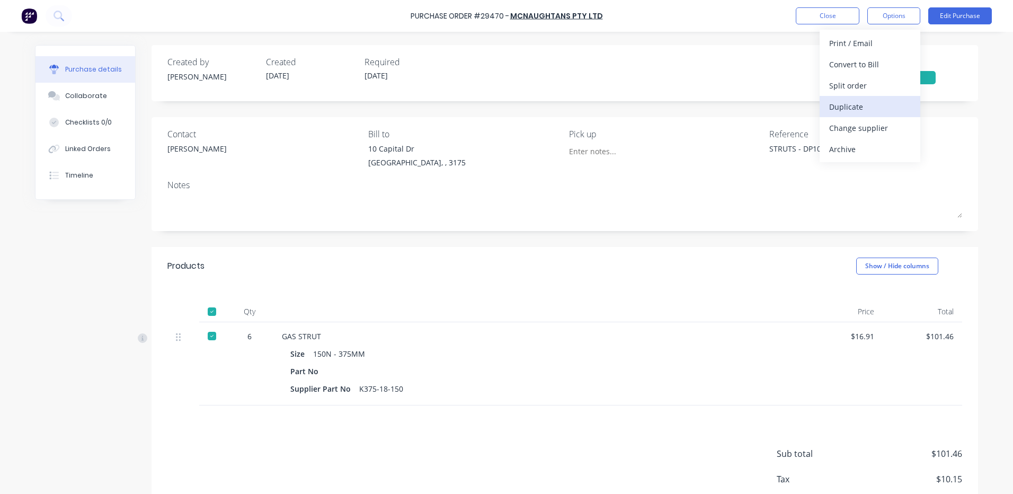
click at [857, 104] on div "Duplicate" at bounding box center [870, 106] width 82 height 15
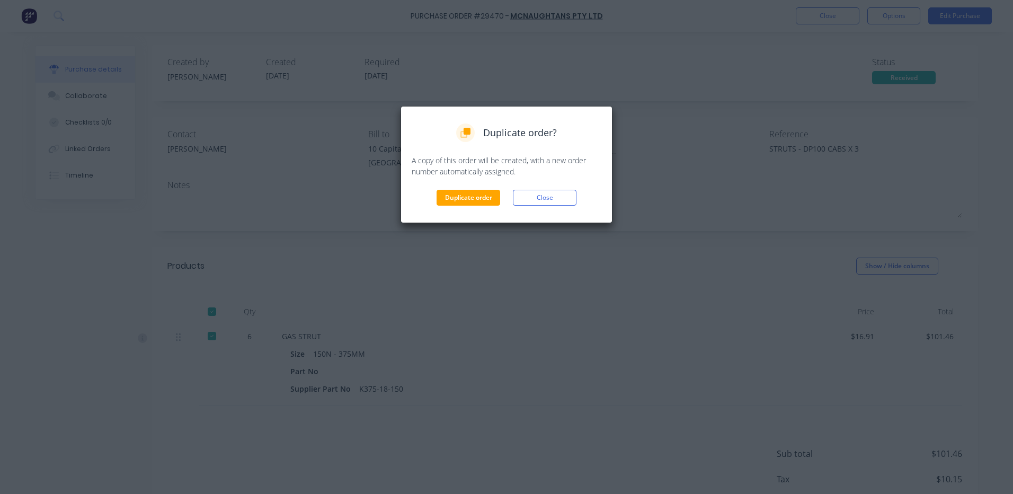
click at [494, 194] on button "Duplicate order" at bounding box center [469, 198] width 64 height 16
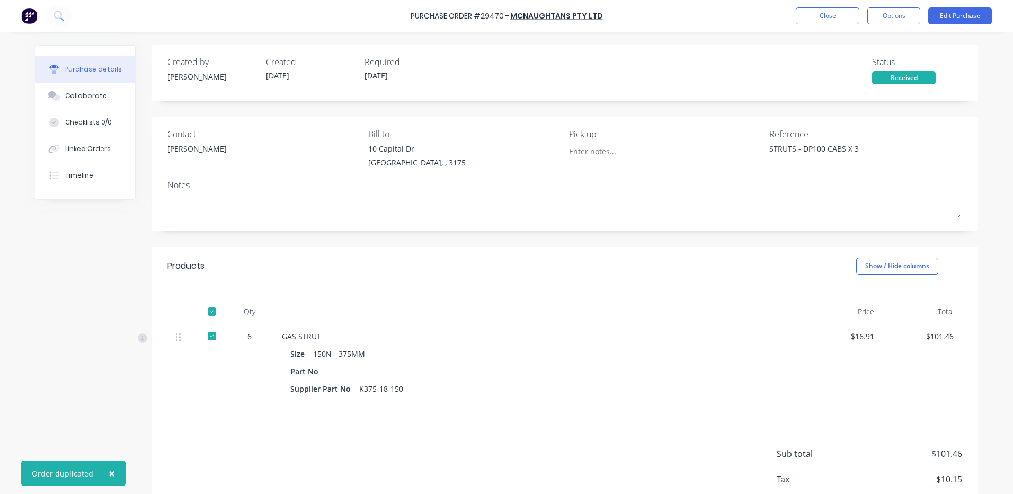
click at [827, 24] on div "Purchase Order #29470 - McNAUGHTANS PTY LTD Close Options Edit Purchase" at bounding box center [506, 16] width 1013 height 32
click at [829, 21] on button "Close" at bounding box center [828, 15] width 64 height 17
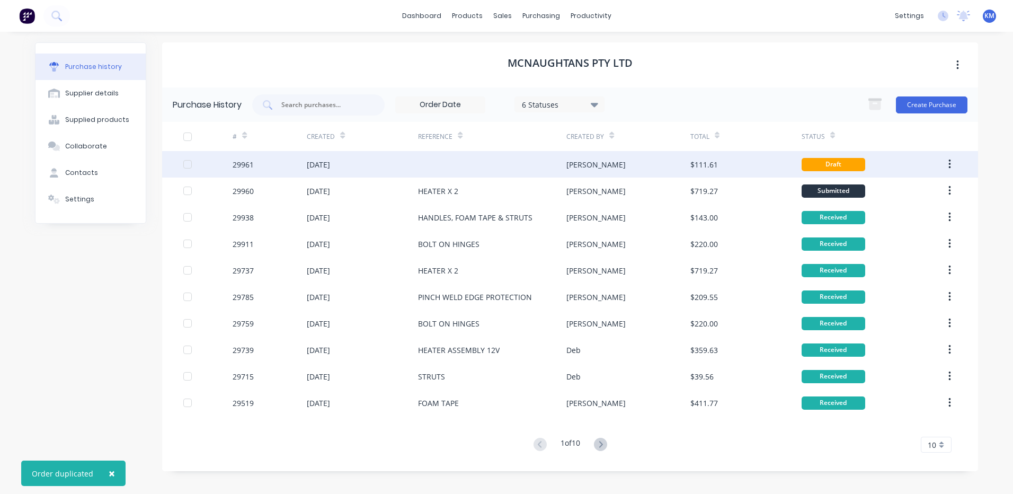
click at [541, 162] on div at bounding box center [492, 164] width 148 height 26
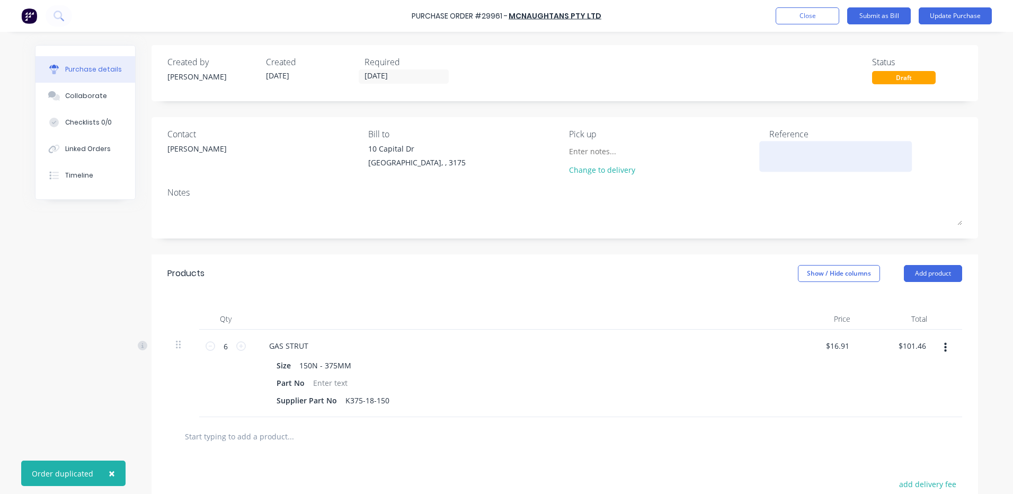
click at [799, 155] on textarea at bounding box center [835, 155] width 132 height 24
type textarea "x"
type textarea "S"
type textarea "x"
type textarea "ST"
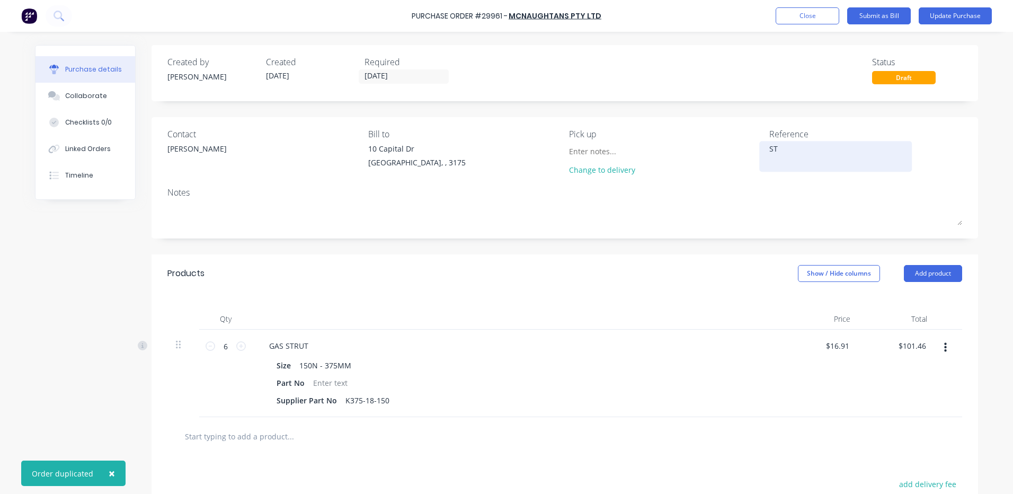
type textarea "x"
type textarea "STR"
type textarea "x"
type textarea "STRU"
type textarea "x"
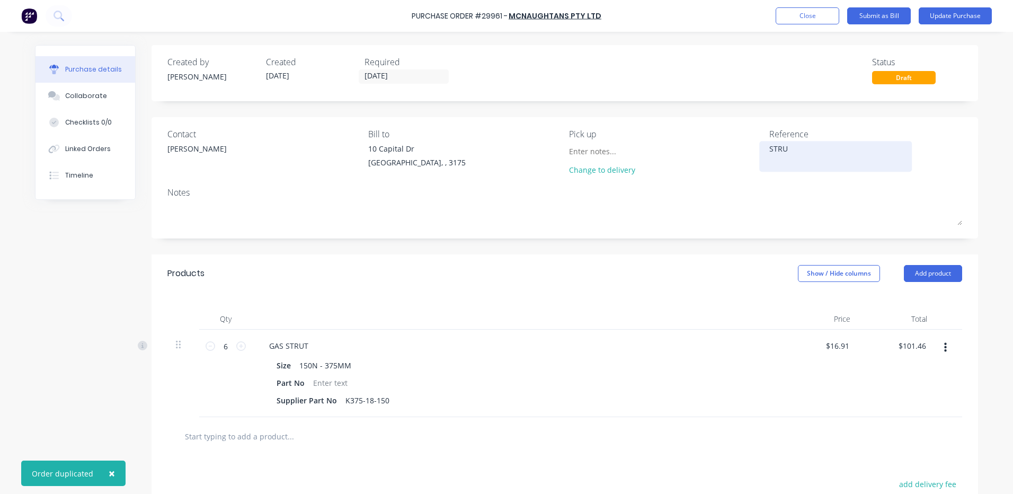
type textarea "[PERSON_NAME]"
type textarea "x"
type textarea "STRUST"
type textarea "x"
type textarea "[PERSON_NAME]"
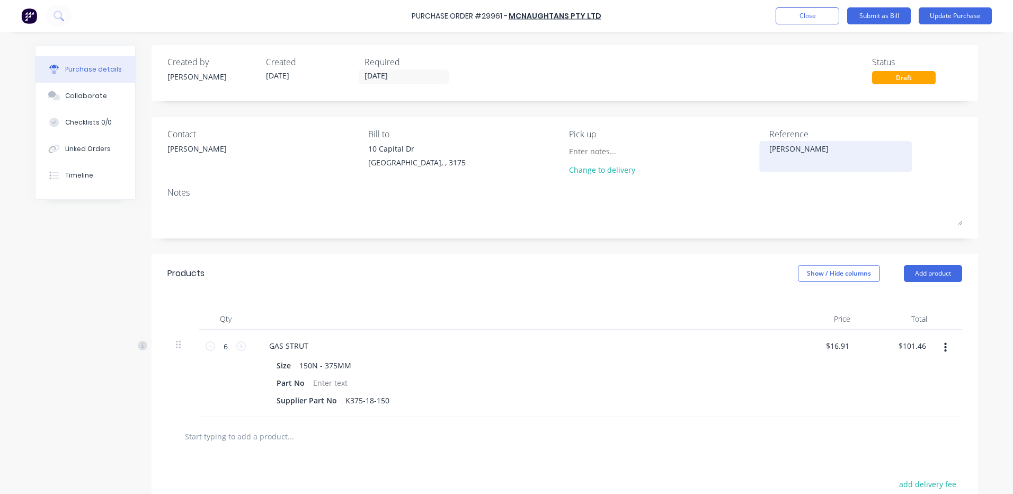
type textarea "x"
type textarea "STRU"
type textarea "x"
type textarea "STR"
type textarea "x"
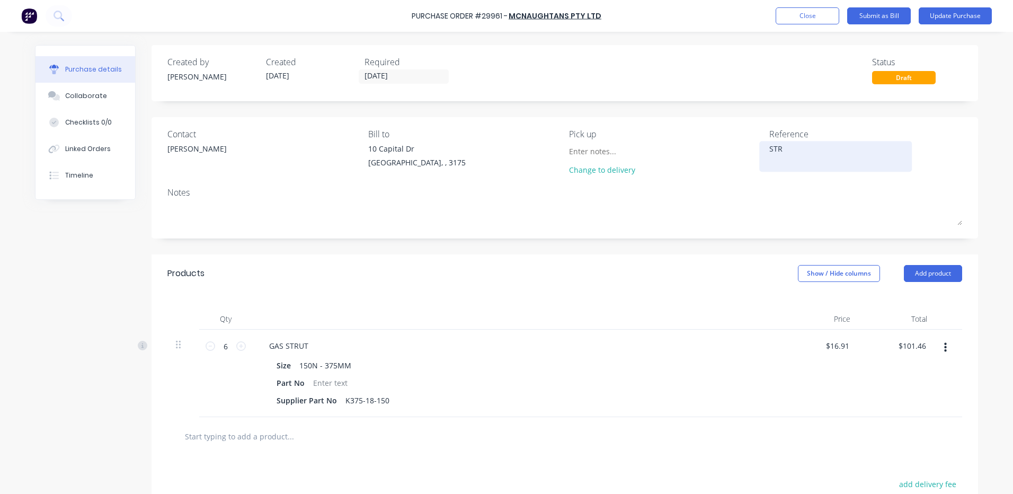
type textarea "ST"
type textarea "x"
type textarea "STR"
type textarea "x"
type textarea "STRU"
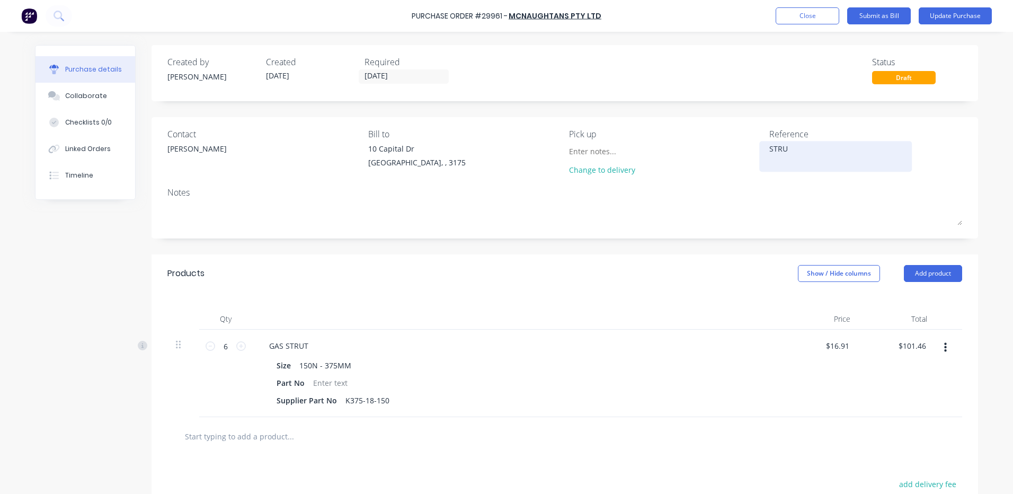
type textarea "x"
type textarea "STRUT"
type textarea "x"
type textarea "STRU"
type textarea "x"
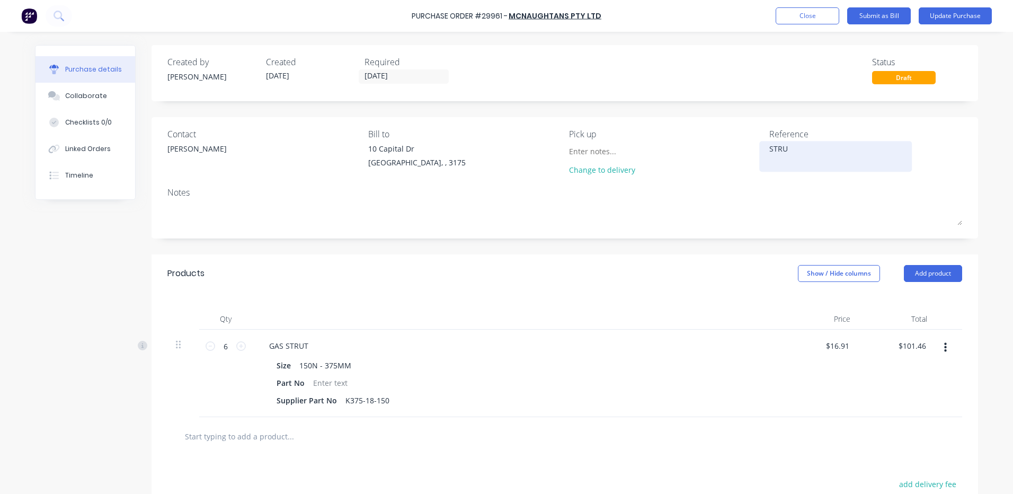
type textarea "STR"
type textarea "x"
type textarea "STRUTS - CAT DP80"
type textarea "x"
type textarea "STRUTS - CAT DP80"
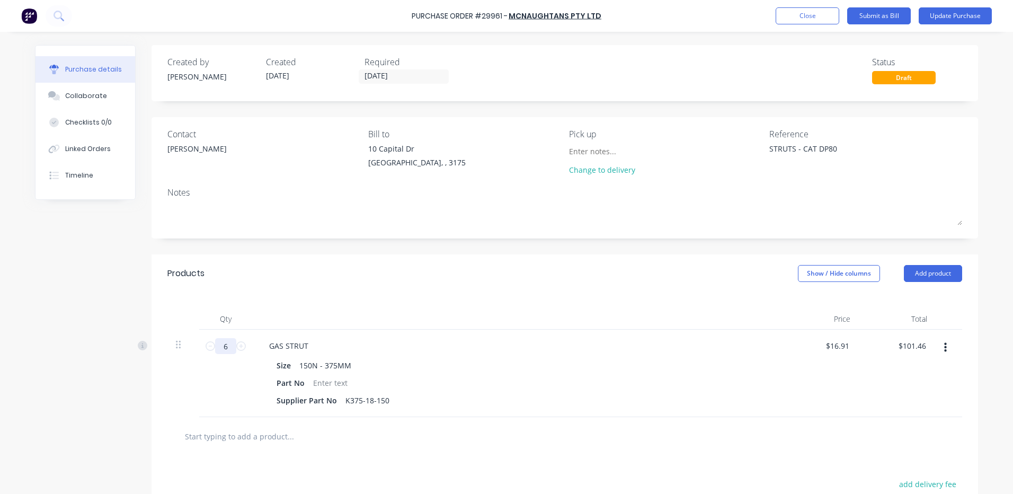
type textarea "x"
type textarea "STRUTS - CAT DP80"
click at [220, 346] on input "6" at bounding box center [225, 346] width 21 height 16
type textarea "x"
type input "4"
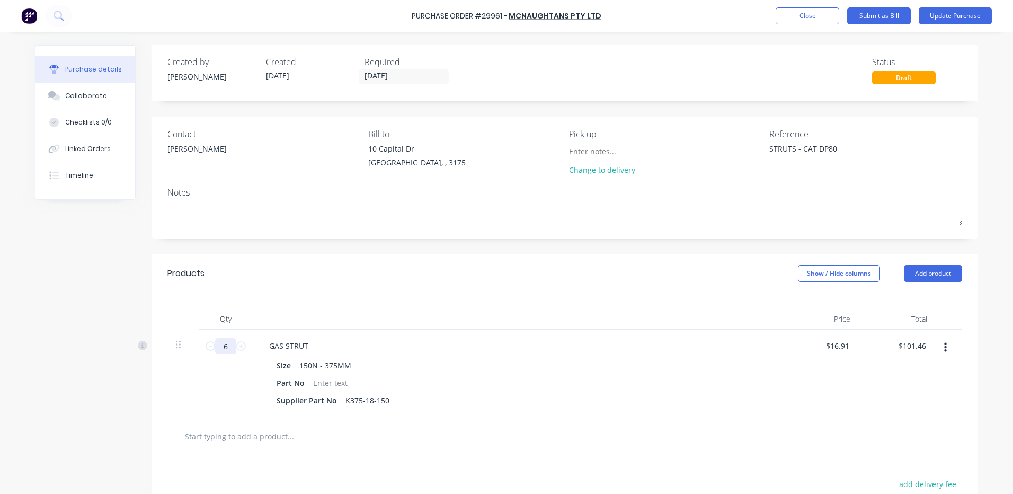
type input "$67.64"
type textarea "x"
type input "4"
click at [336, 301] on div "Qty Price Total 4 4 GAS STRUT Size 150N - 375MM Part No Supplier Part No K375-1…" at bounding box center [565, 355] width 827 height 125
type textarea "x"
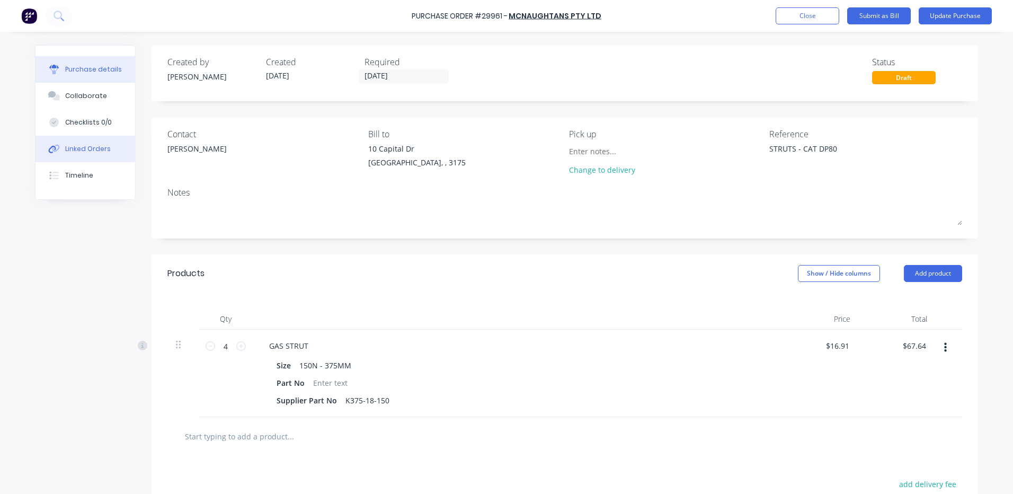
click at [74, 146] on div "Linked Orders" at bounding box center [88, 149] width 46 height 10
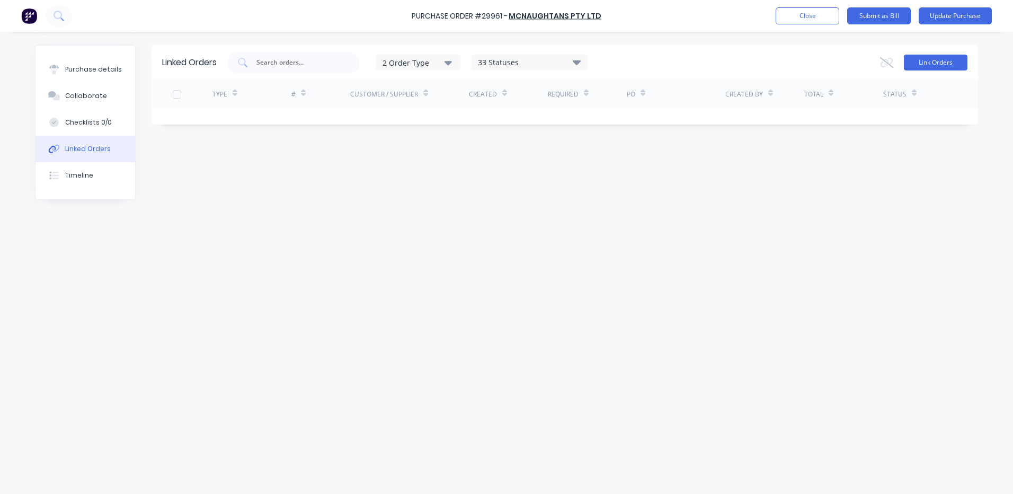
click at [939, 59] on button "Link Orders" at bounding box center [936, 63] width 64 height 16
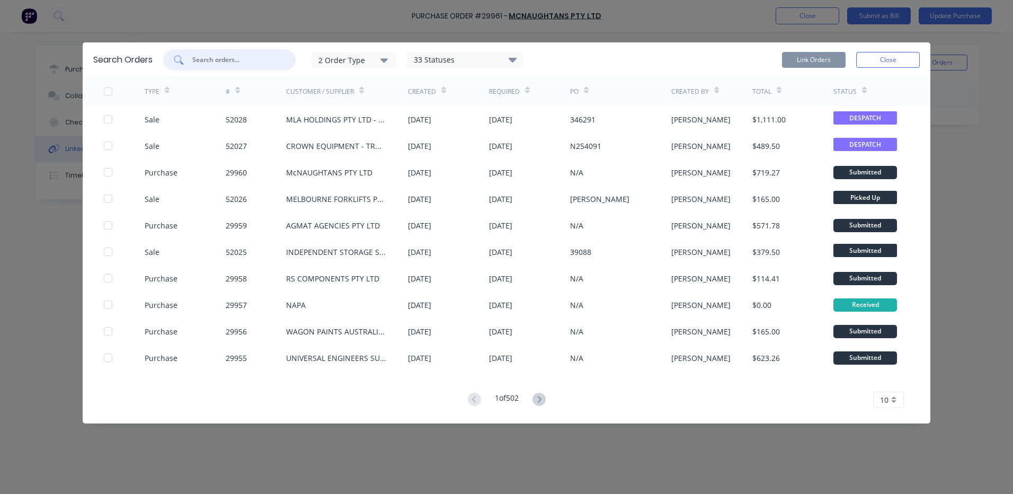
click at [255, 58] on input "text" at bounding box center [235, 60] width 88 height 11
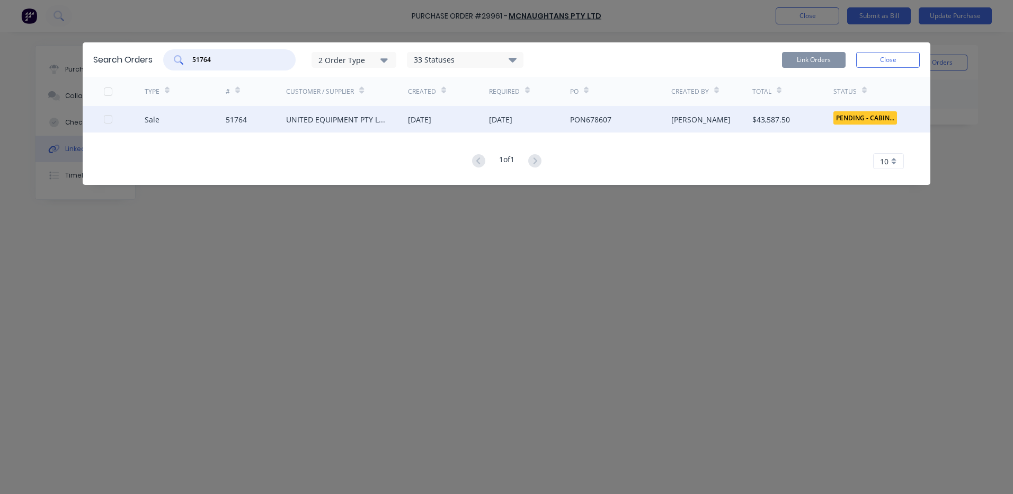
click at [112, 120] on div at bounding box center [108, 119] width 21 height 21
click at [820, 64] on button "Link Orders" at bounding box center [814, 60] width 64 height 16
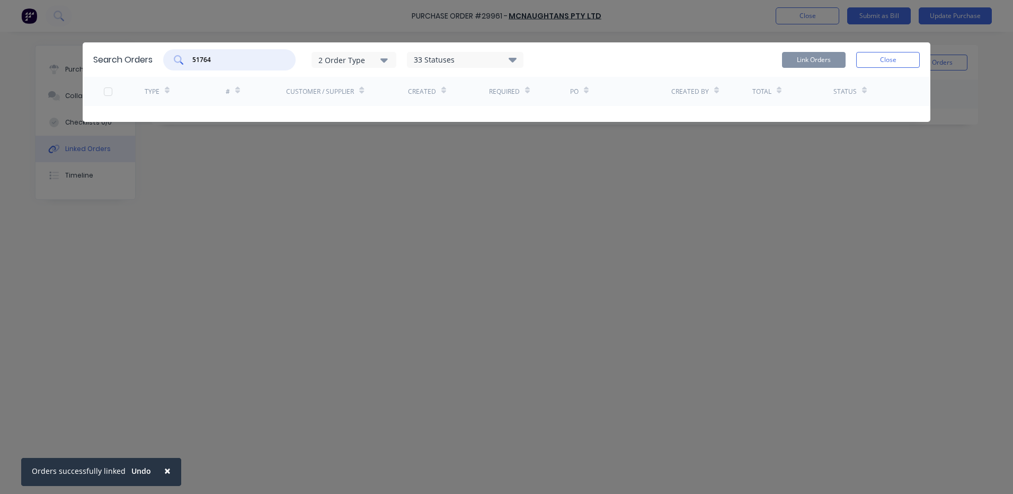
click at [254, 63] on input "51764" at bounding box center [235, 60] width 88 height 11
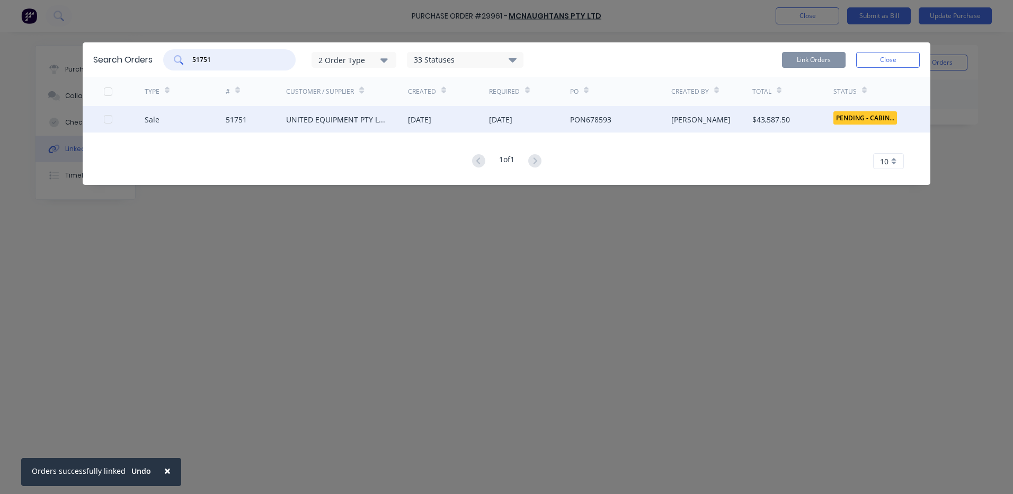
click at [109, 123] on div at bounding box center [108, 119] width 21 height 21
type input "51751"
click at [818, 59] on button "Link Orders" at bounding box center [814, 60] width 64 height 16
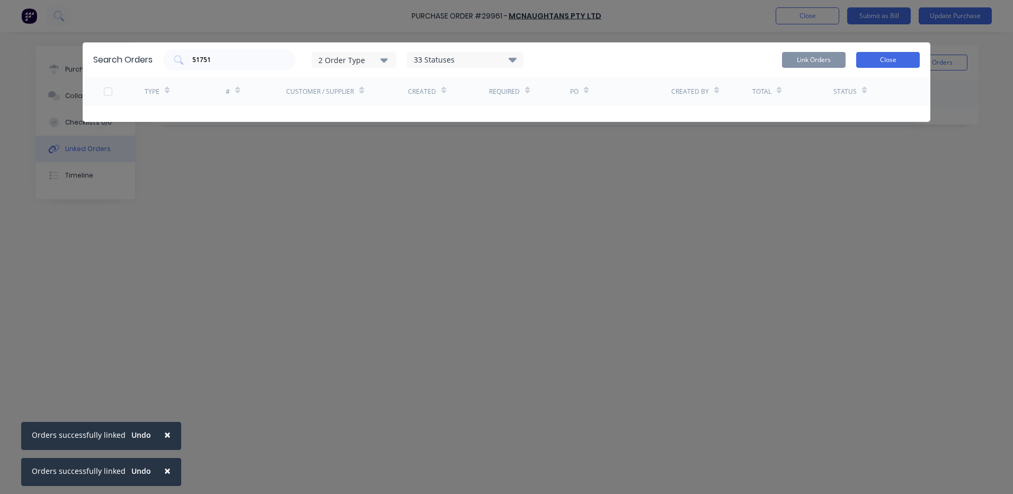
click at [884, 63] on button "Close" at bounding box center [888, 60] width 64 height 16
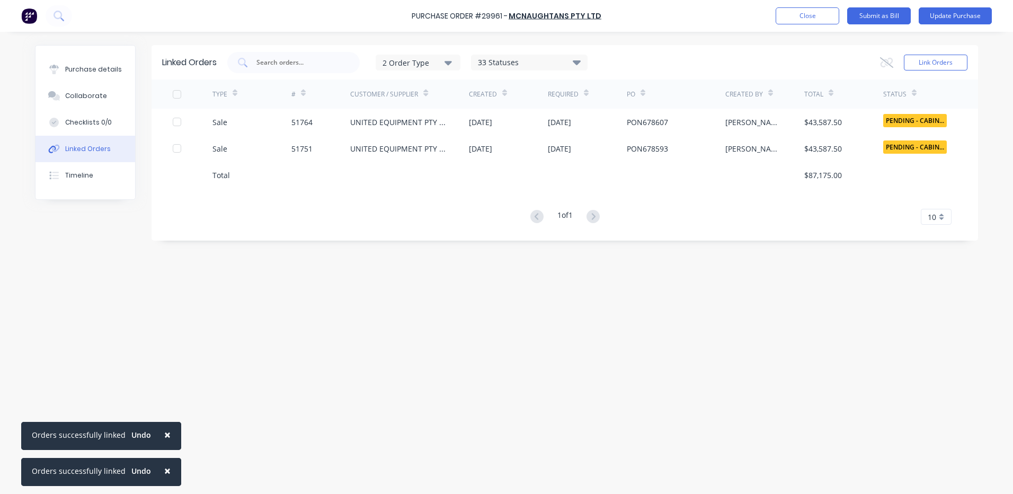
drag, startPoint x: 106, startPoint y: 67, endPoint x: 553, endPoint y: 23, distance: 449.5
click at [105, 68] on div "Purchase details" at bounding box center [93, 70] width 57 height 10
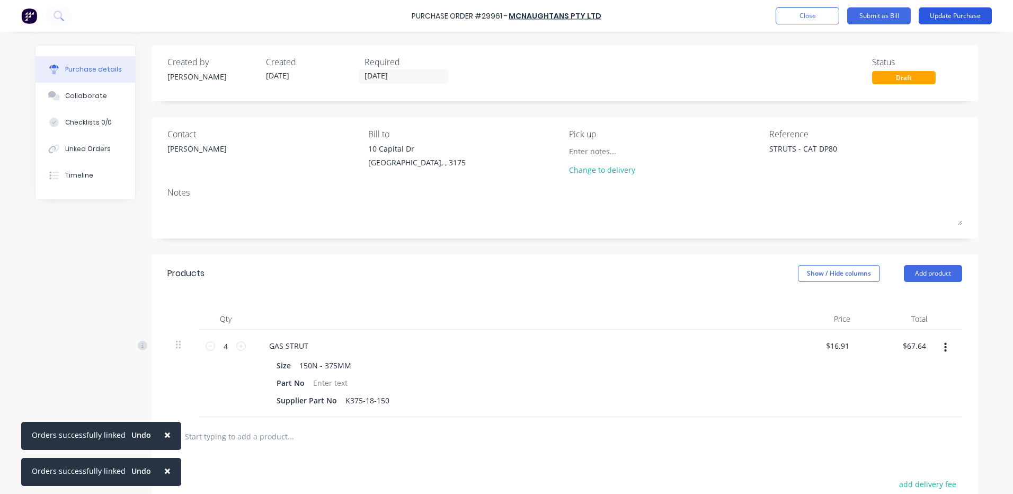
click at [959, 13] on button "Update Purchase" at bounding box center [955, 15] width 73 height 17
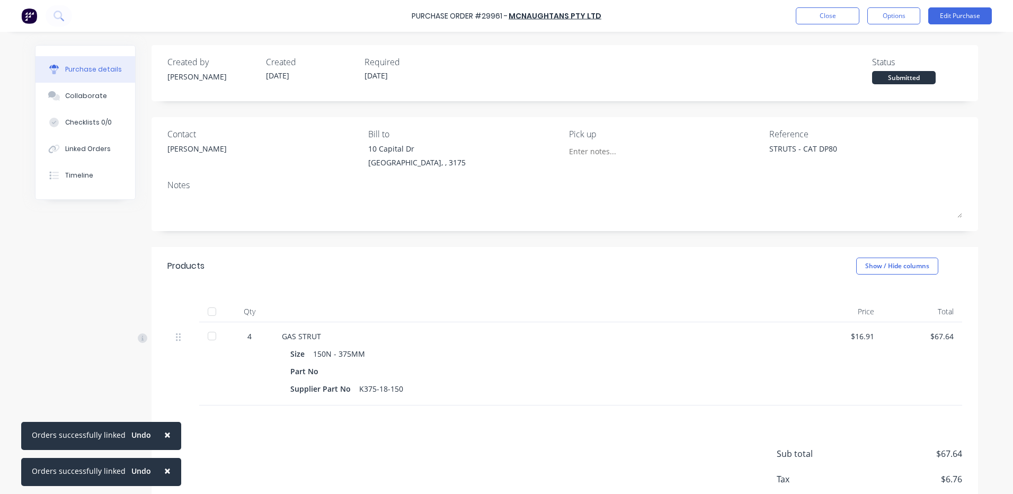
drag, startPoint x: 897, startPoint y: 18, endPoint x: 886, endPoint y: 28, distance: 14.7
click at [896, 18] on button "Options" at bounding box center [894, 15] width 53 height 17
click at [877, 40] on div "Print / Email" at bounding box center [870, 43] width 82 height 15
click at [863, 69] on div "With pricing" at bounding box center [870, 64] width 82 height 15
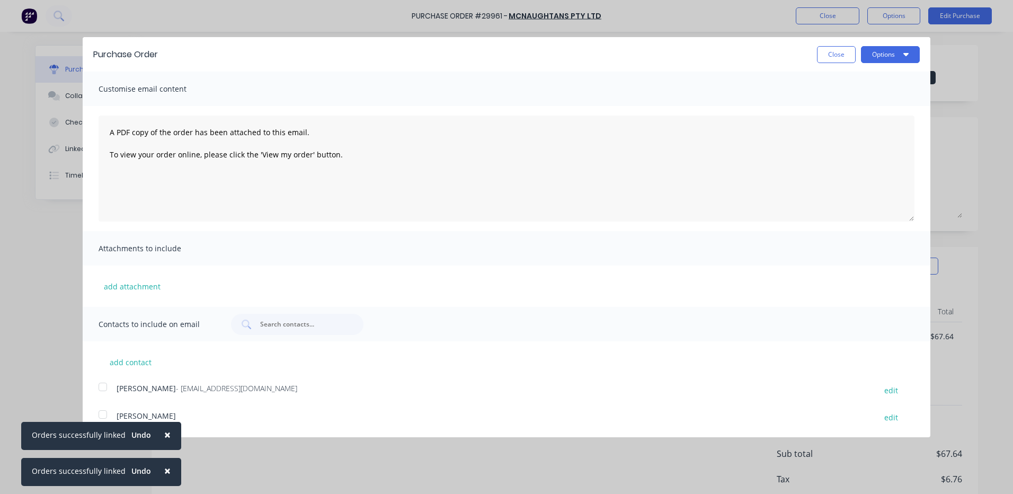
click at [155, 436] on button "×" at bounding box center [168, 434] width 28 height 25
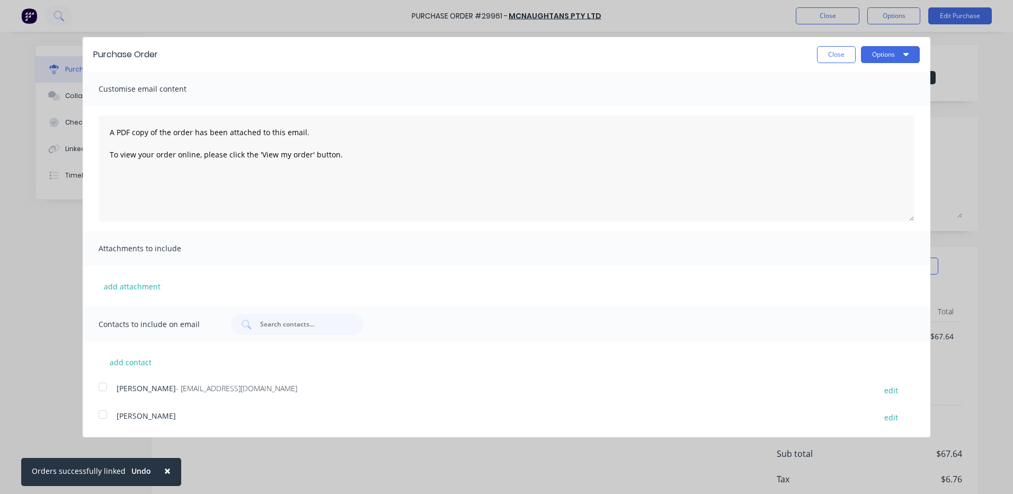
click at [165, 466] on span "×" at bounding box center [167, 470] width 6 height 15
click at [111, 390] on div at bounding box center [102, 386] width 21 height 21
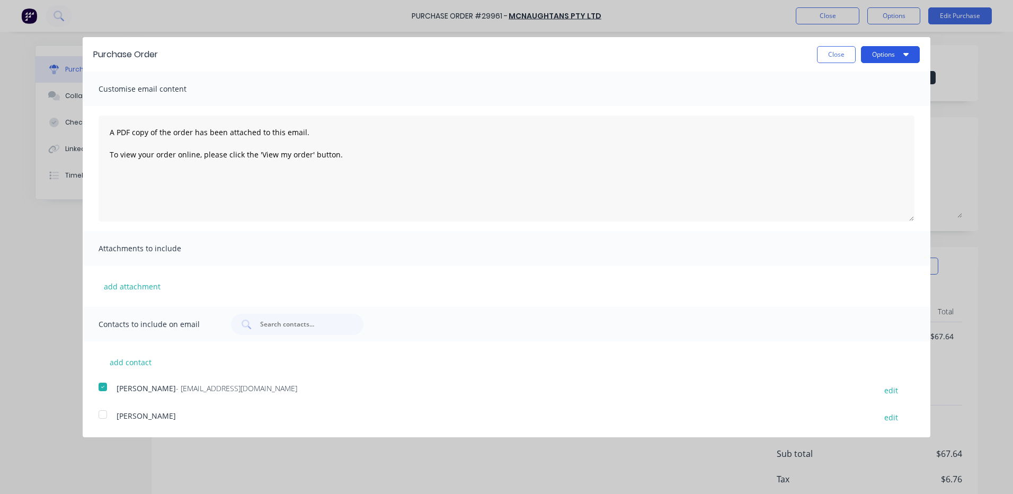
click at [885, 53] on button "Options" at bounding box center [890, 54] width 59 height 17
click at [874, 97] on div "Email" at bounding box center [870, 102] width 82 height 15
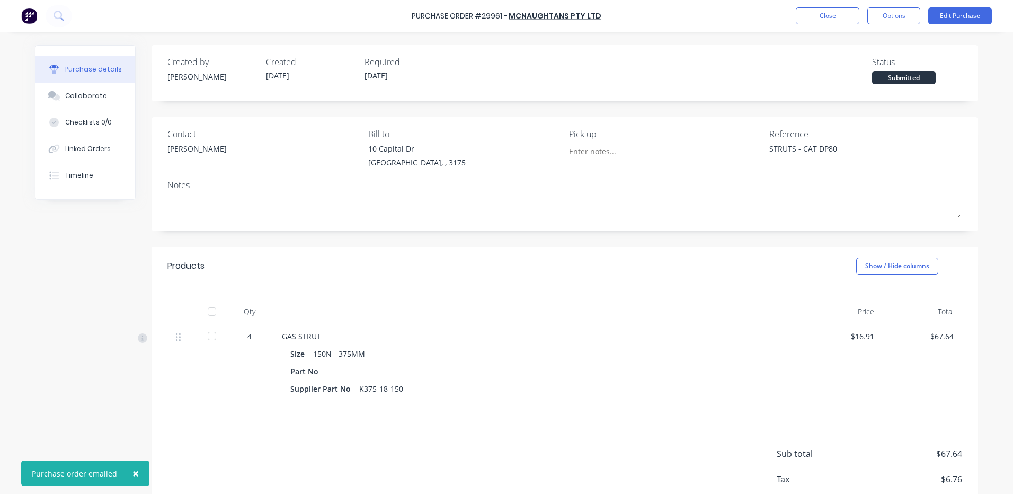
type textarea "x"
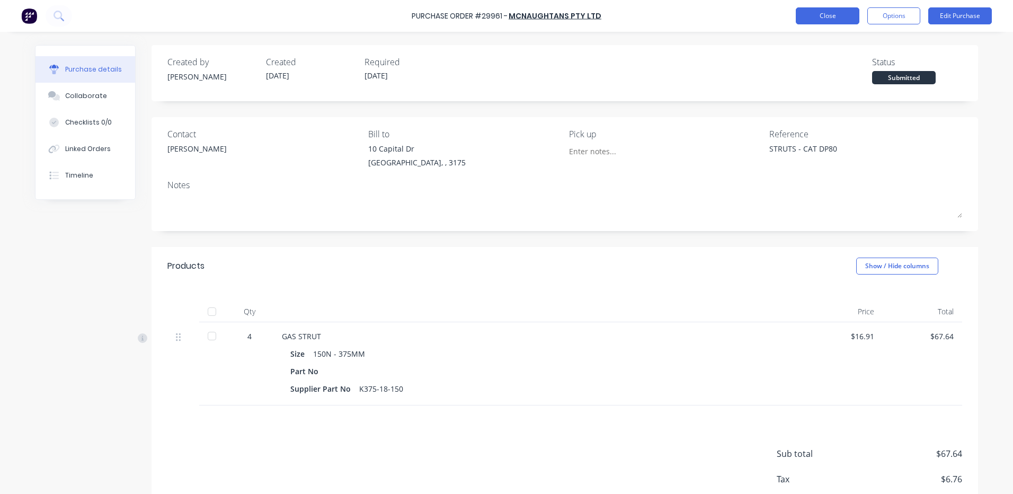
drag, startPoint x: 808, startPoint y: 25, endPoint x: 815, endPoint y: 19, distance: 8.6
click at [808, 25] on div "Purchase Order #29961 - McNAUGHTANS PTY LTD Close Options Edit Purchase" at bounding box center [506, 16] width 1013 height 32
click at [815, 19] on button "Close" at bounding box center [828, 15] width 64 height 17
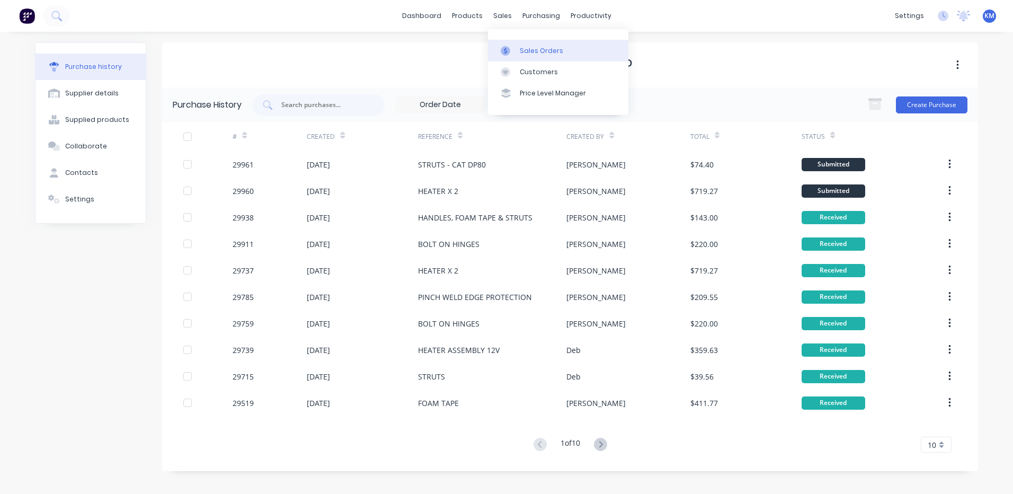
click at [523, 59] on link "Sales Orders" at bounding box center [558, 50] width 140 height 21
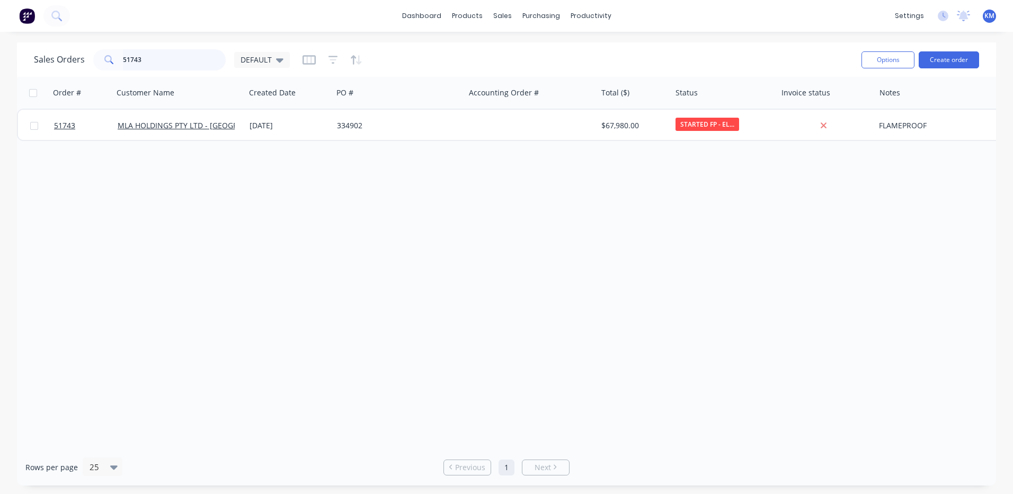
click at [186, 54] on input "51743" at bounding box center [174, 59] width 103 height 21
type input "52012"
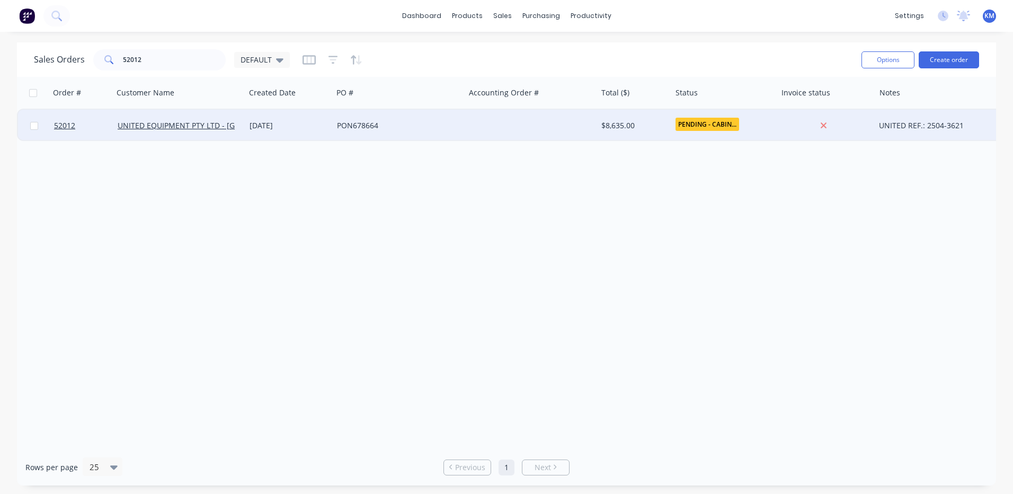
click at [310, 119] on div "[DATE]" at bounding box center [288, 126] width 87 height 32
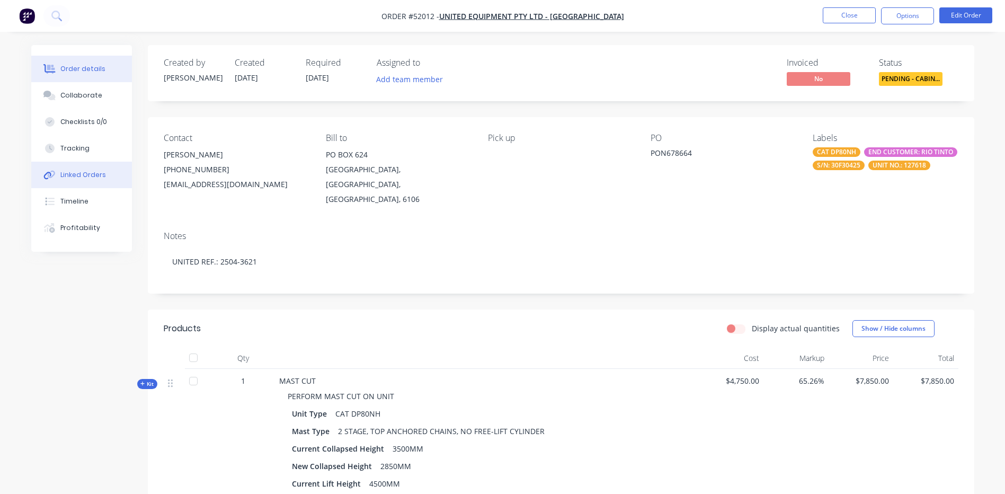
click at [99, 162] on button "Linked Orders" at bounding box center [81, 175] width 101 height 26
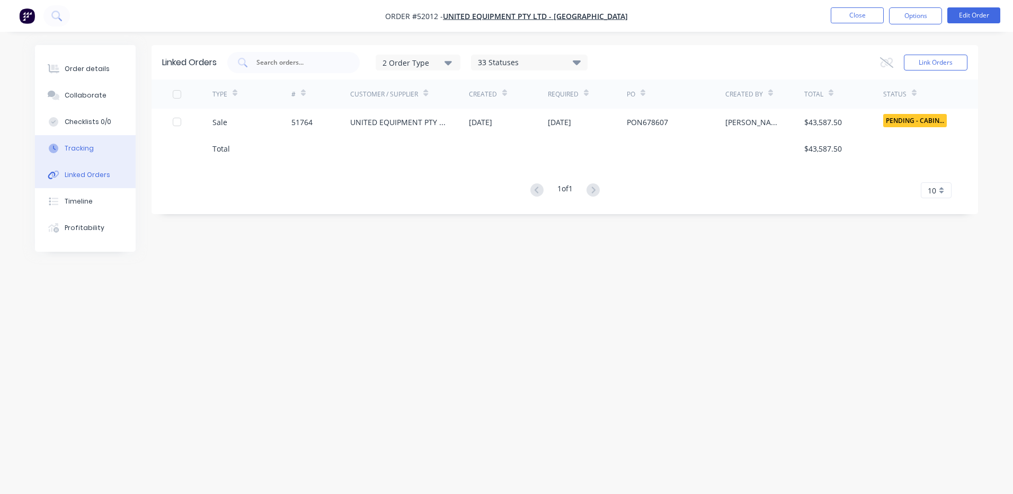
click at [95, 160] on button "Tracking" at bounding box center [85, 148] width 101 height 26
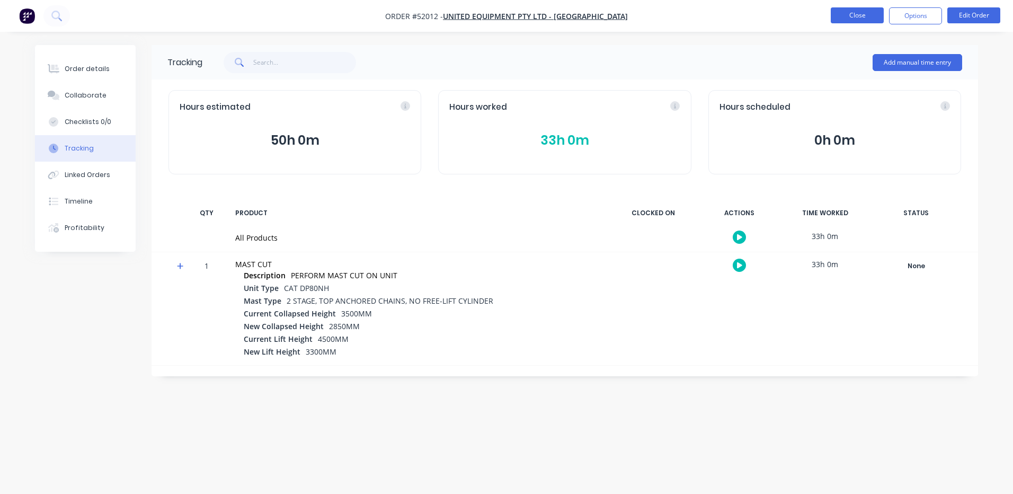
click at [852, 14] on button "Close" at bounding box center [857, 15] width 53 height 16
